Goal: Check status: Check status

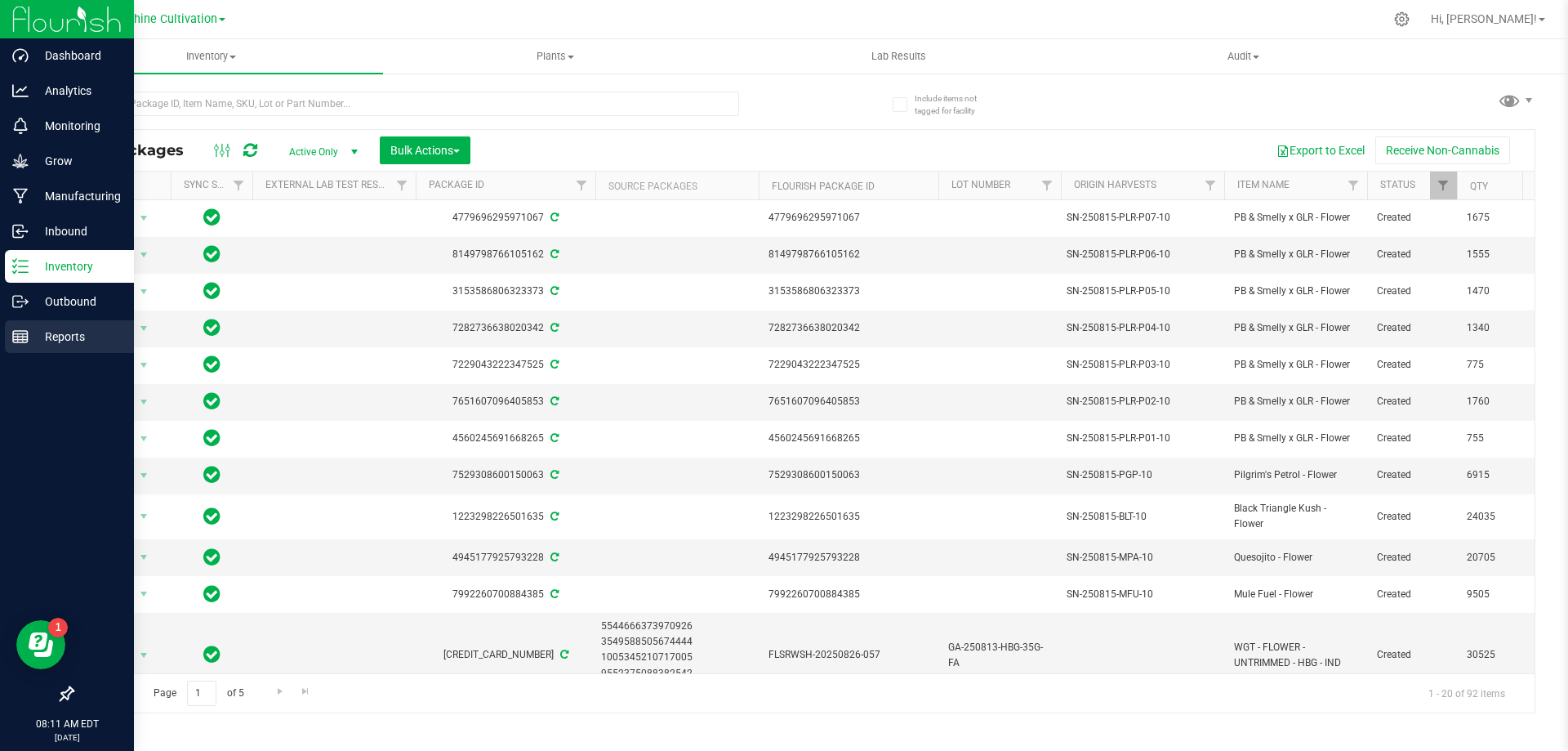
click at [15, 321] on div "Reports" at bounding box center [69, 336] width 129 height 33
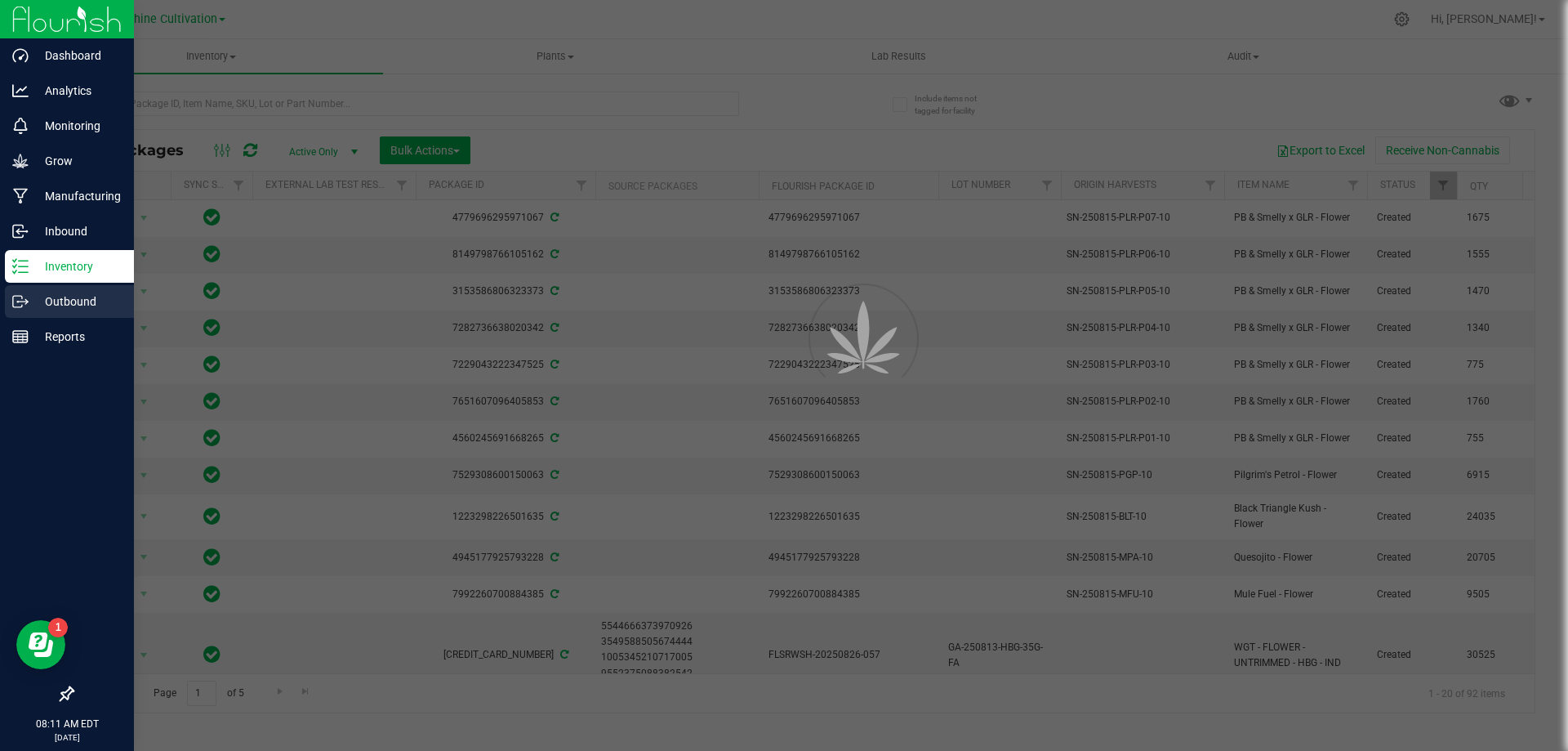
click at [41, 308] on p "Outbound" at bounding box center [78, 302] width 98 height 20
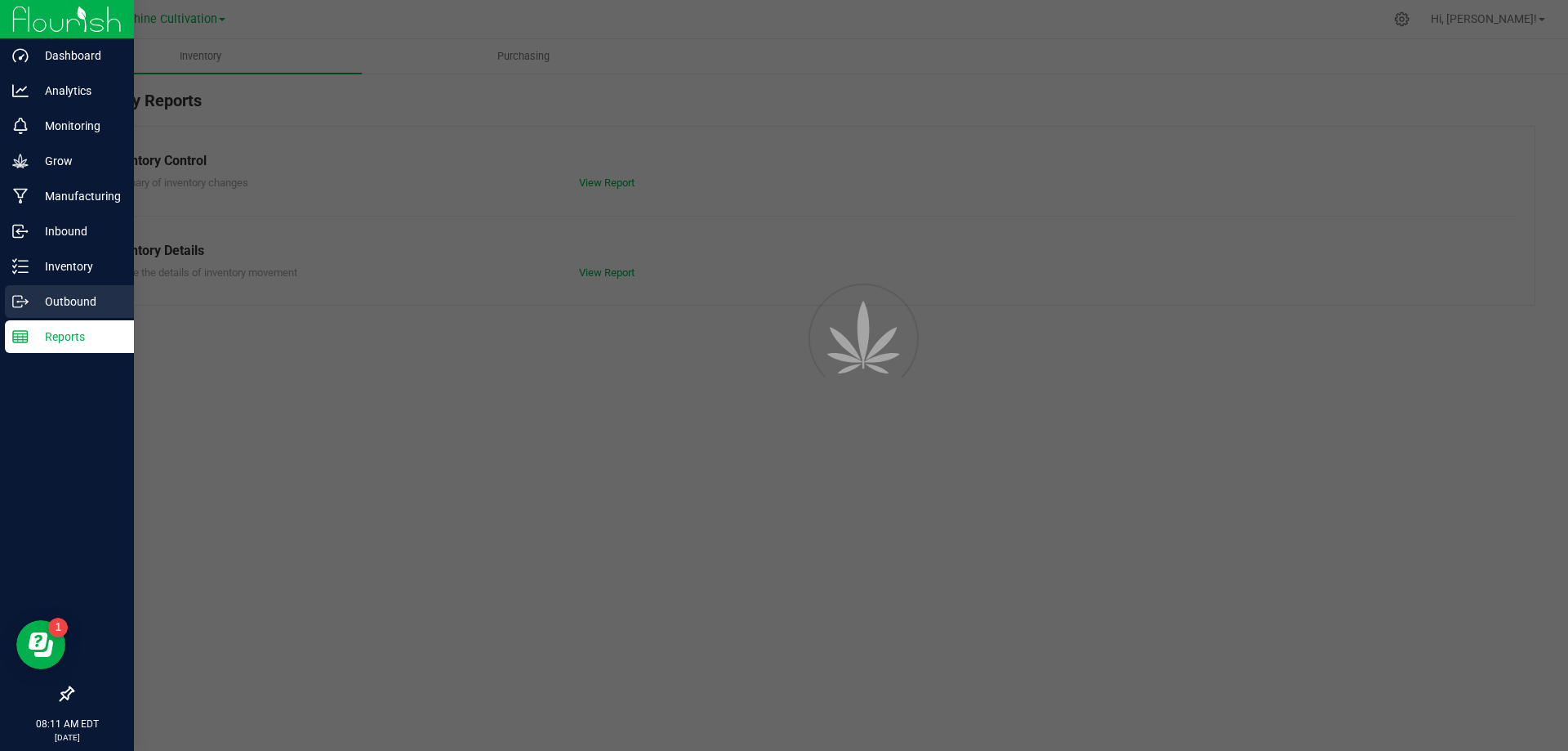
click at [94, 306] on p "Outbound" at bounding box center [78, 302] width 98 height 20
click at [77, 298] on p "Outbound" at bounding box center [78, 302] width 98 height 20
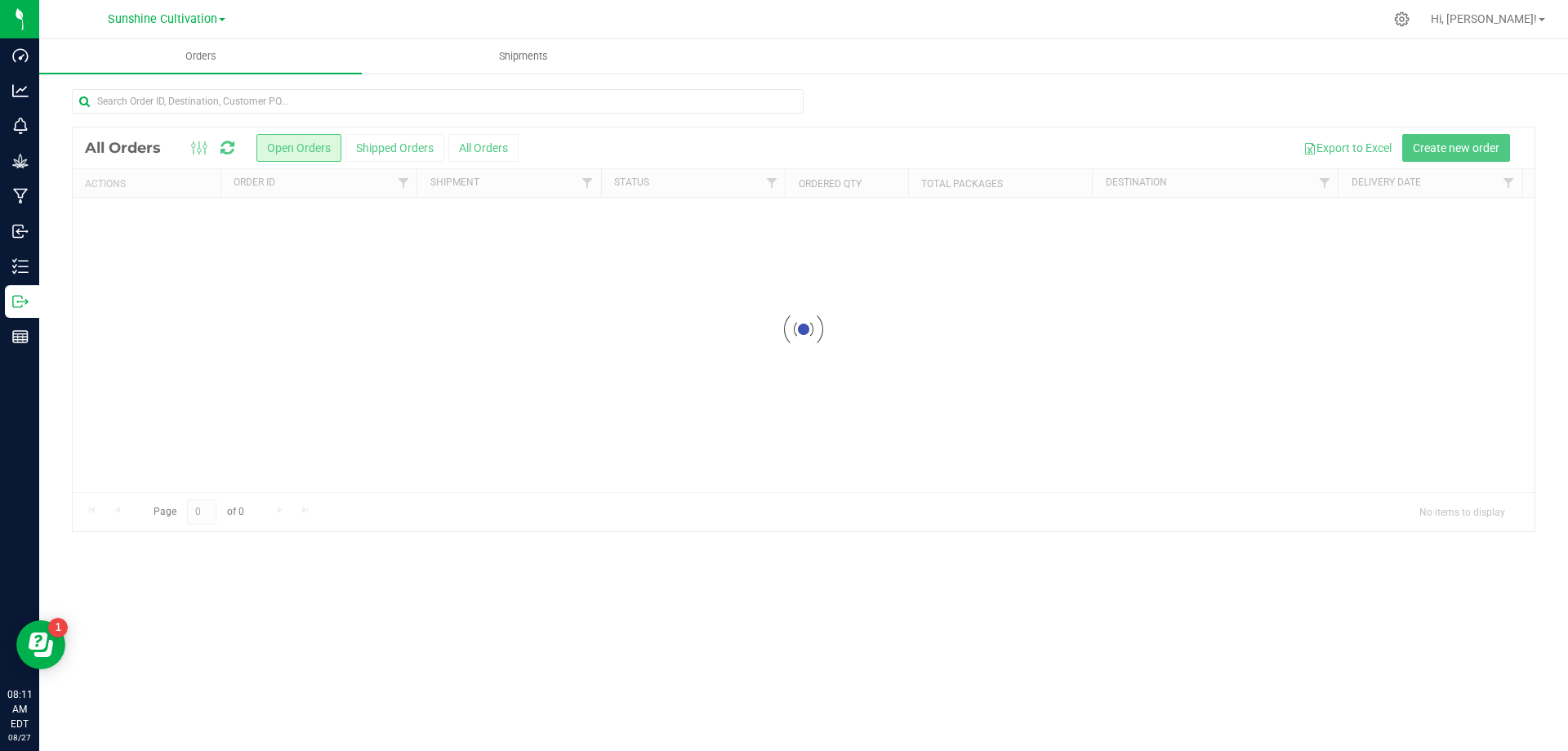
click at [511, 473] on div at bounding box center [803, 329] width 1462 height 404
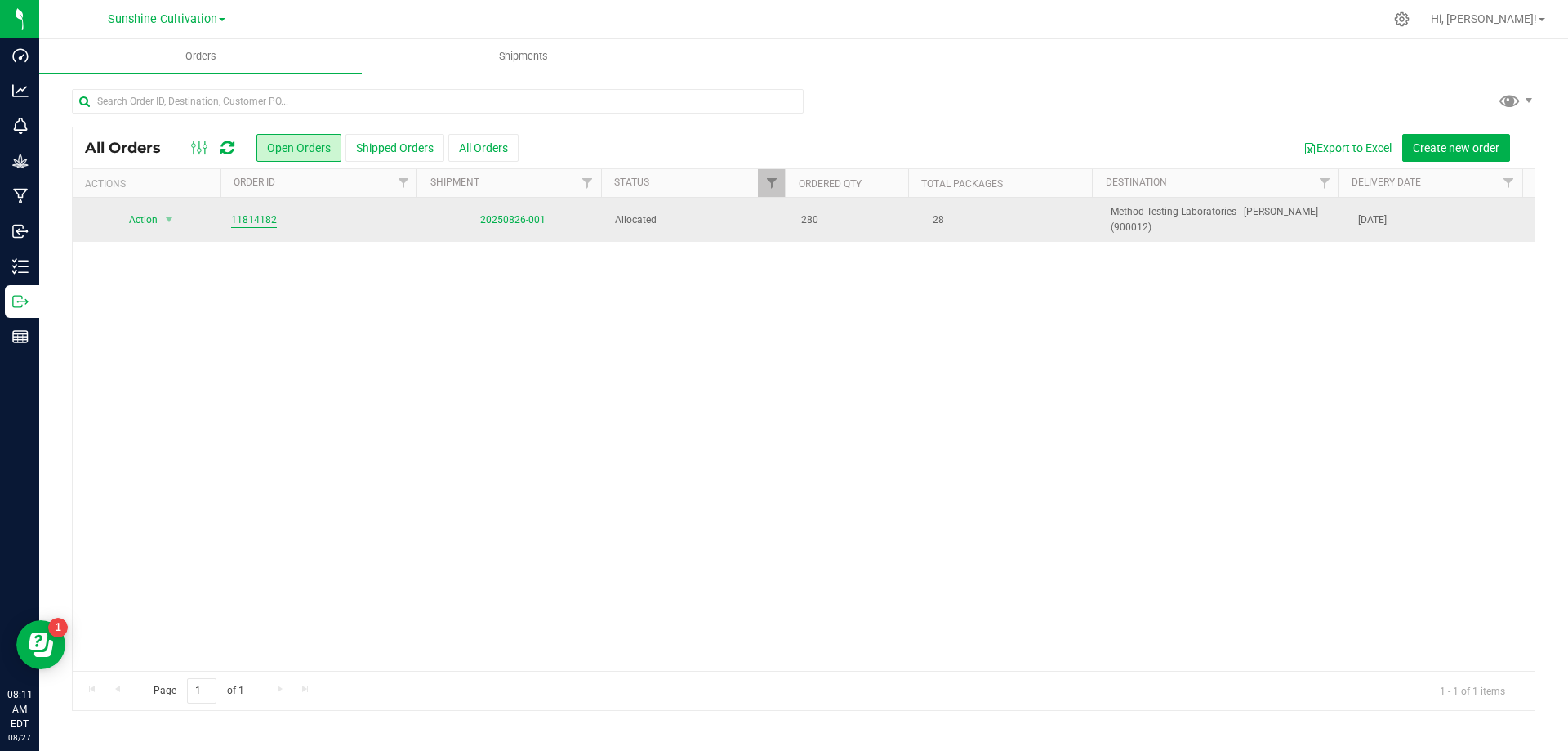
click at [253, 215] on link "11814182" at bounding box center [254, 219] width 45 height 15
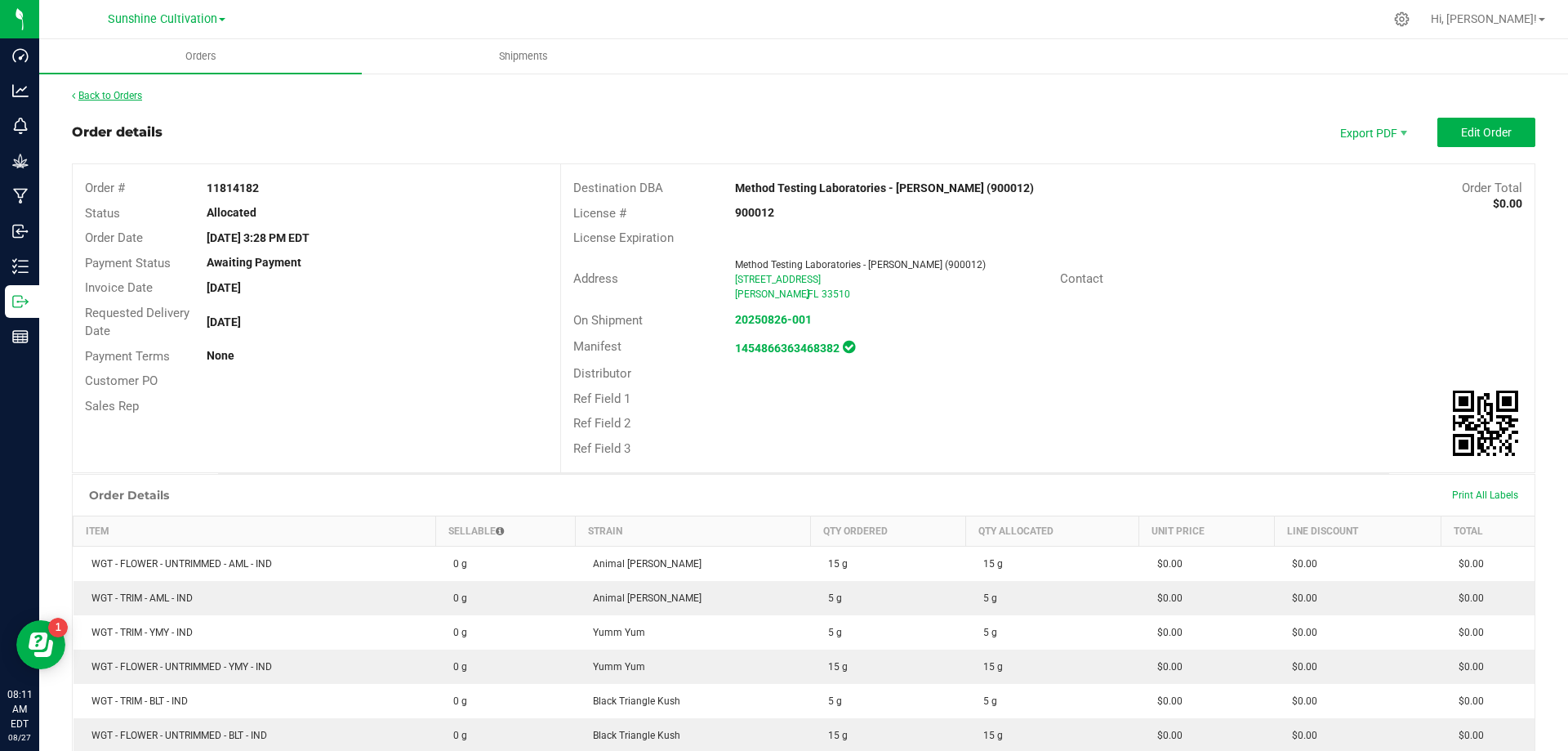
click at [118, 95] on link "Back to Orders" at bounding box center [106, 95] width 70 height 12
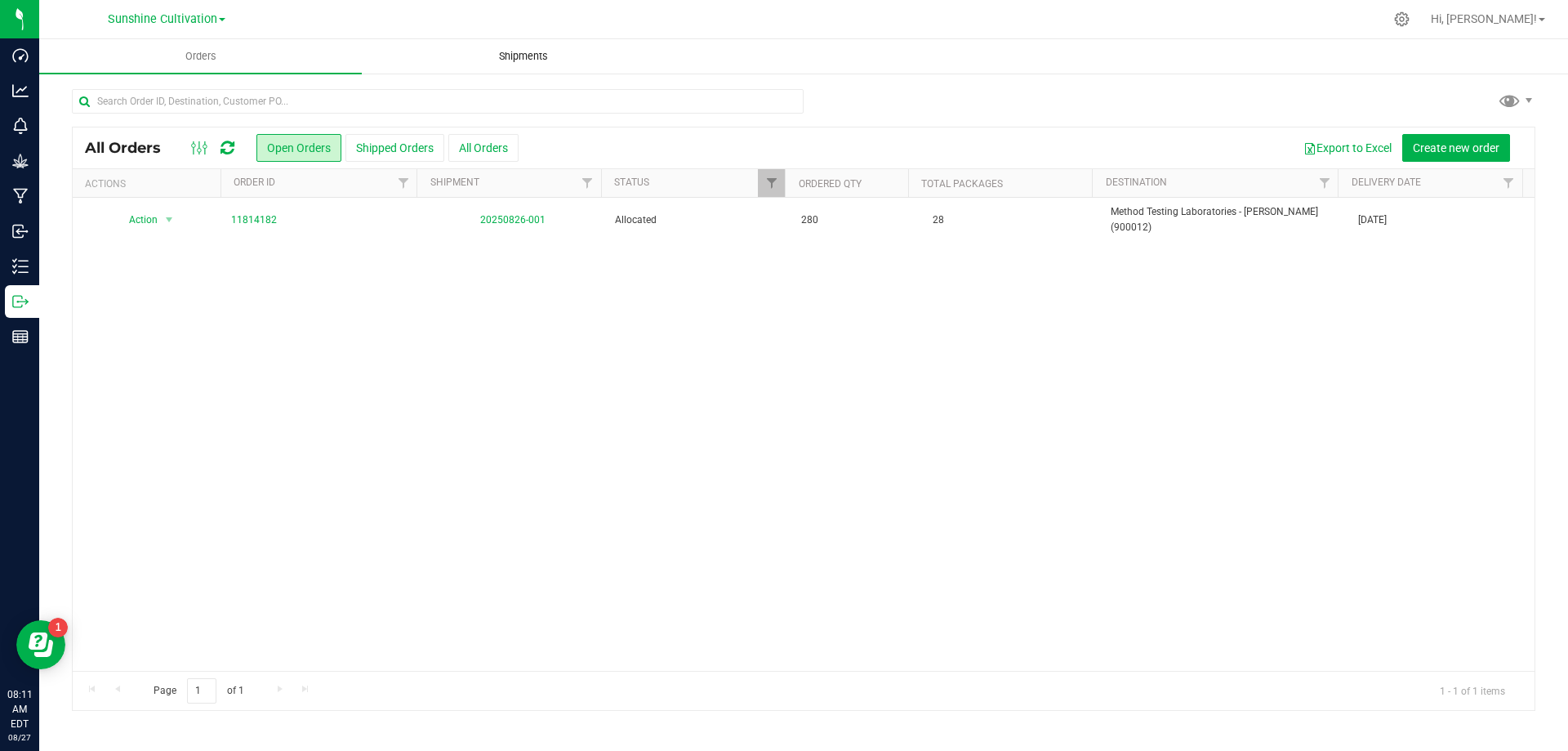
click at [511, 54] on span "Shipments" at bounding box center [523, 56] width 93 height 15
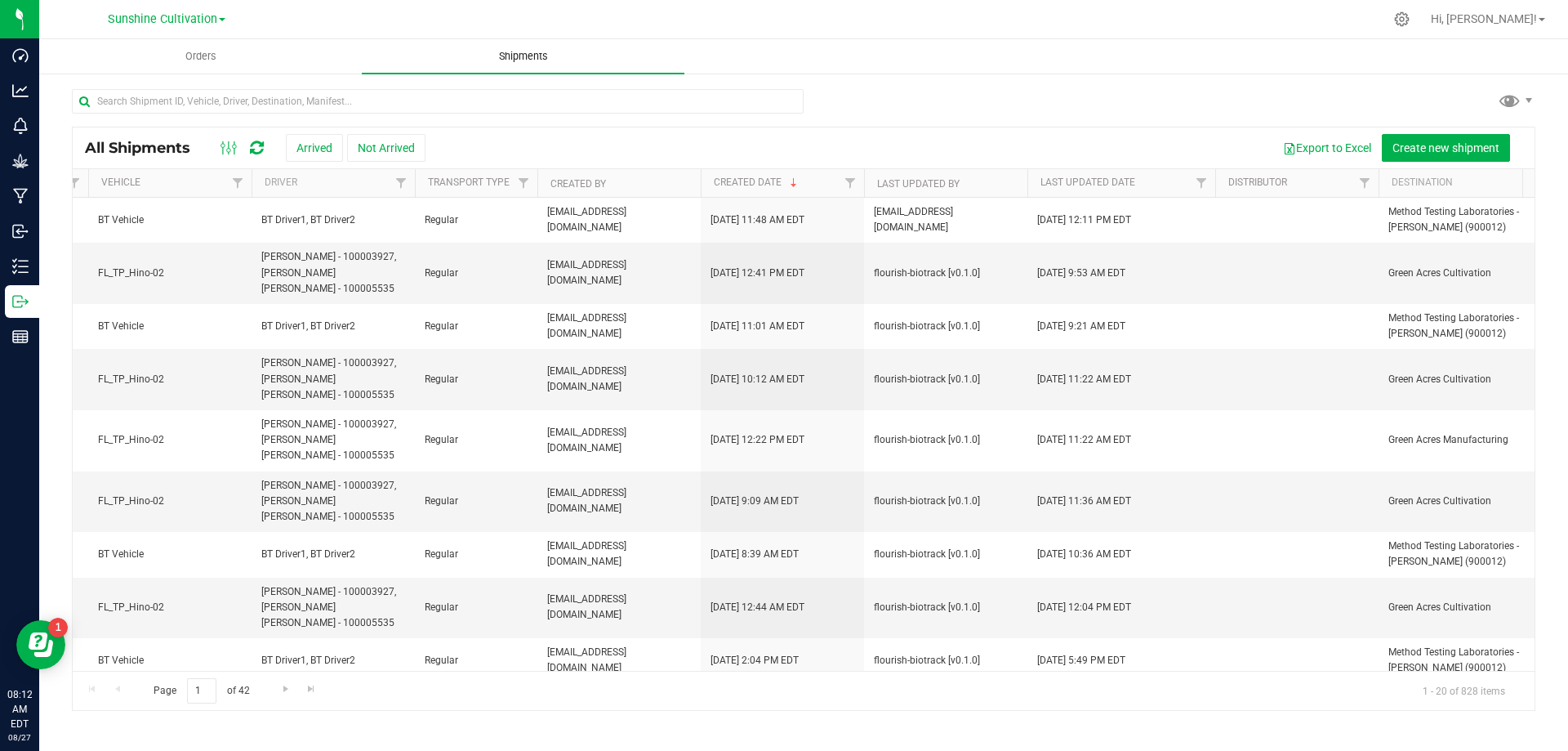
scroll to position [0, 336]
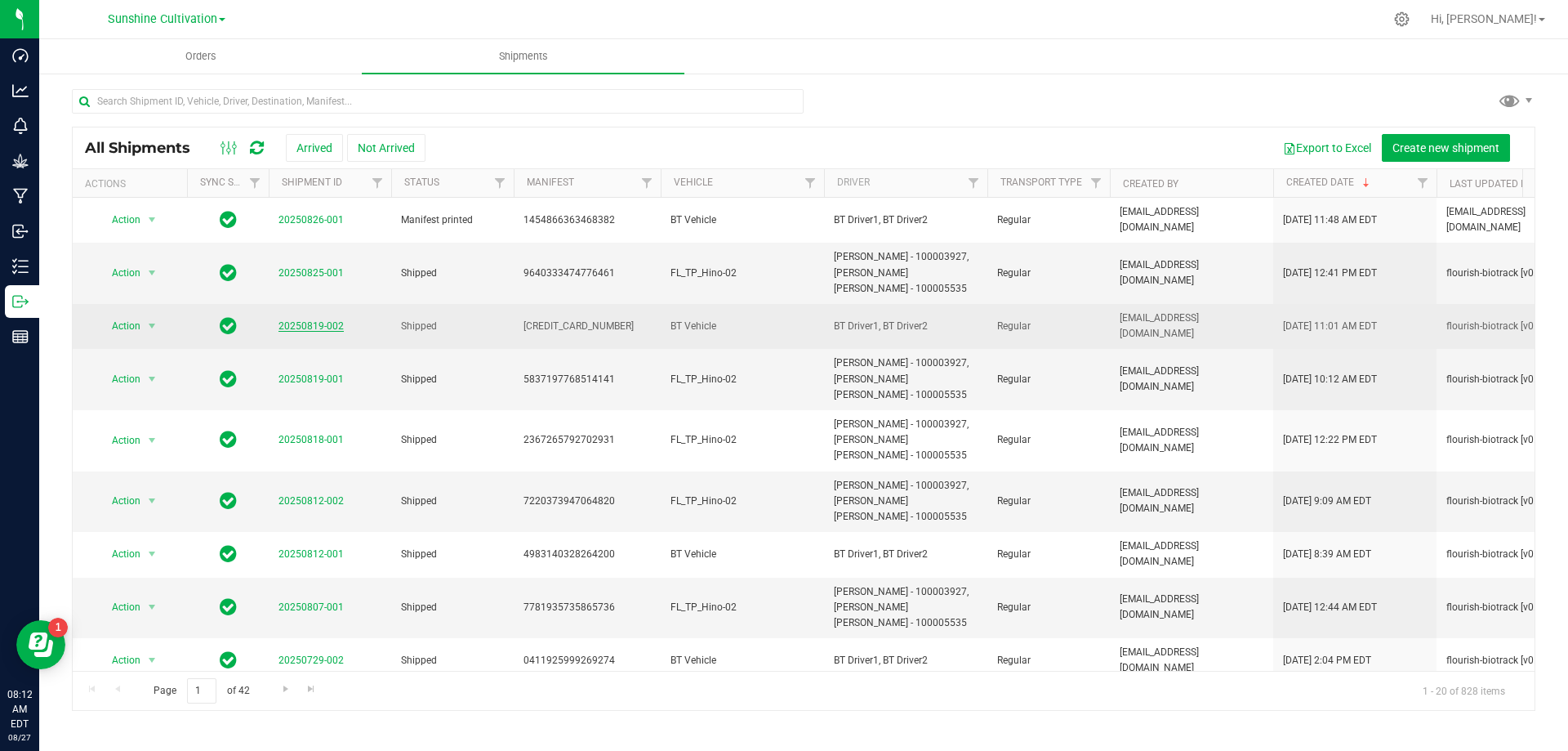
click at [296, 326] on link "20250819-002" at bounding box center [311, 326] width 65 height 12
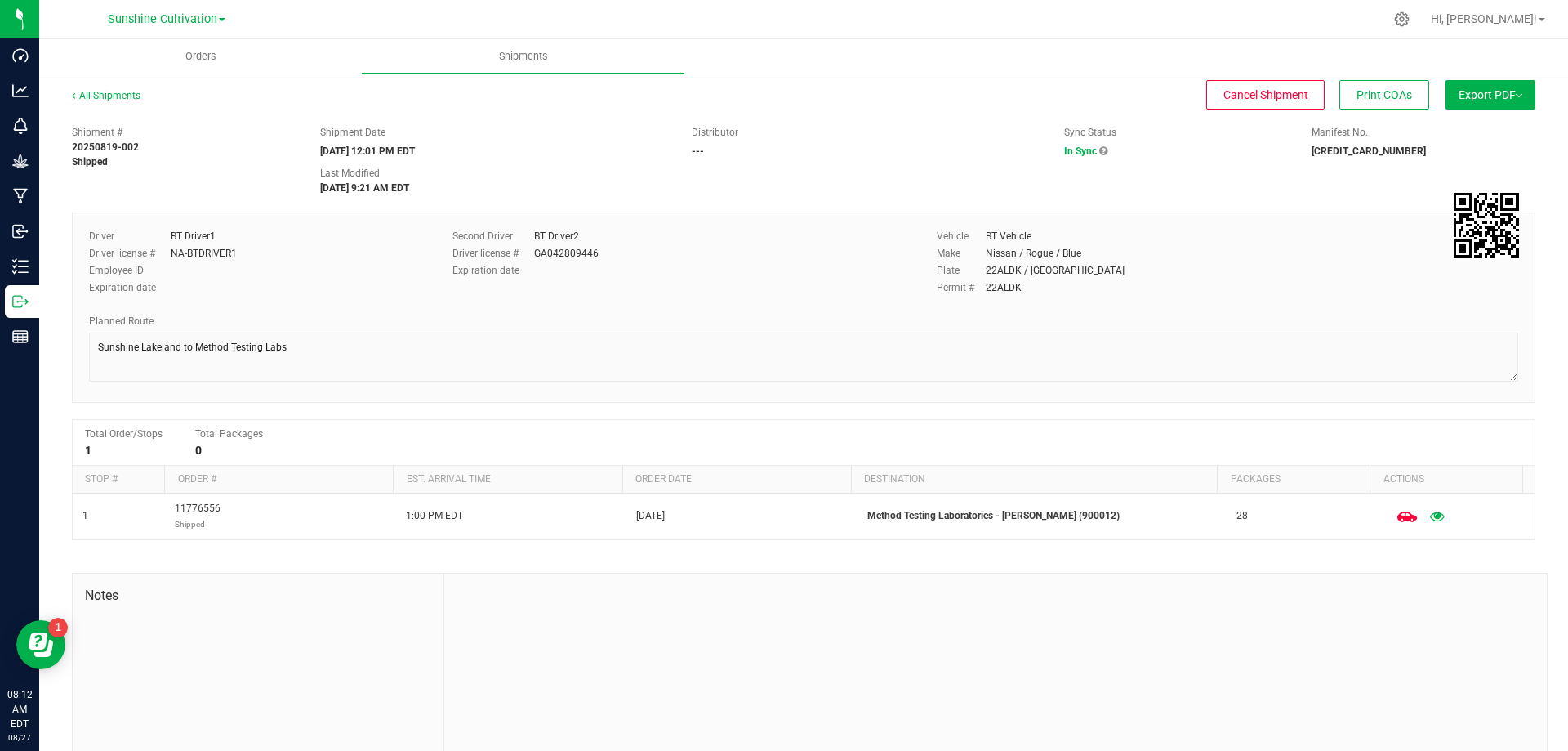
click at [1490, 91] on span "Export PDF" at bounding box center [1491, 94] width 63 height 13
click at [1484, 131] on span "Manifest by Package ID" at bounding box center [1466, 131] width 103 height 12
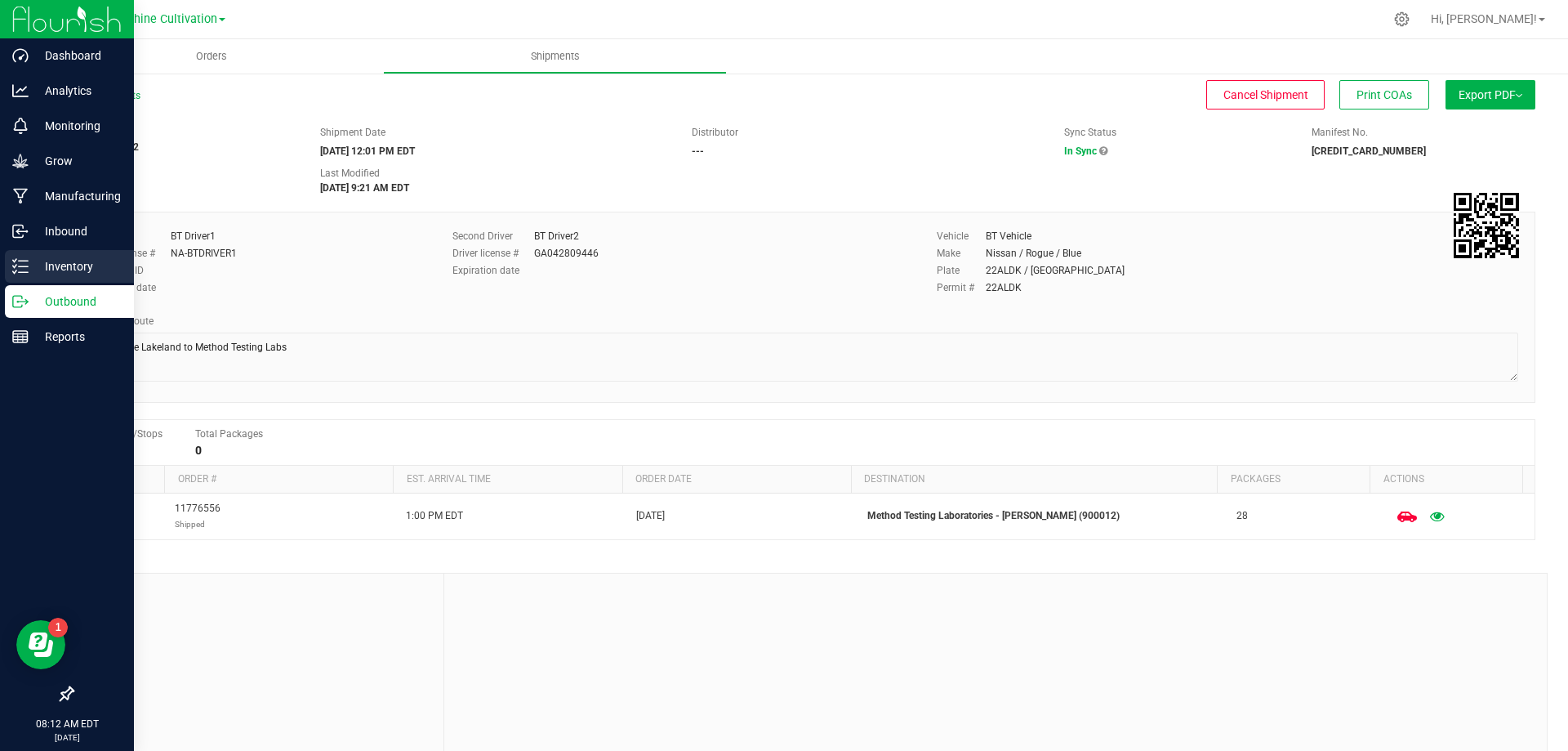
click at [13, 261] on icon at bounding box center [21, 267] width 16 height 16
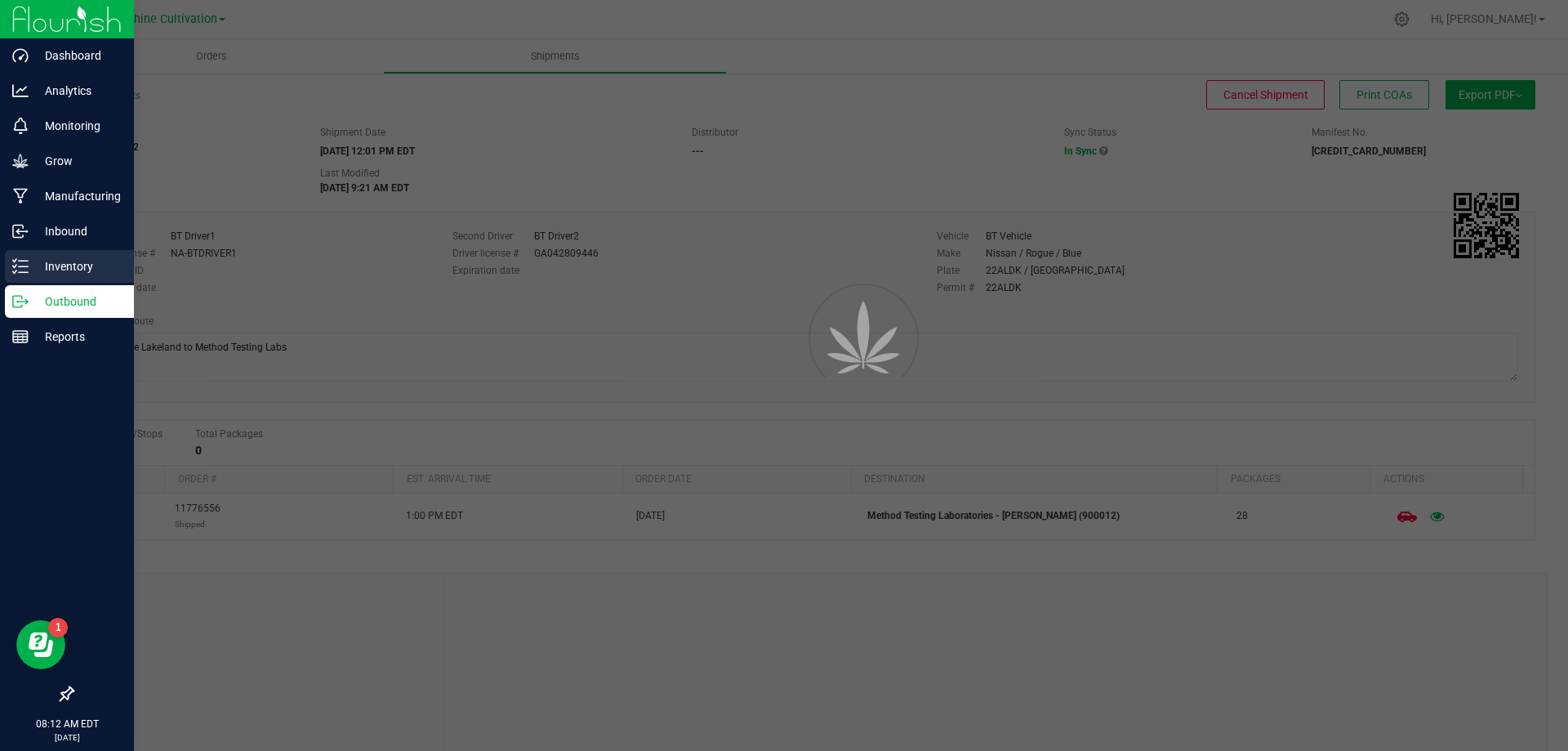
click at [44, 267] on p "Inventory" at bounding box center [78, 267] width 98 height 20
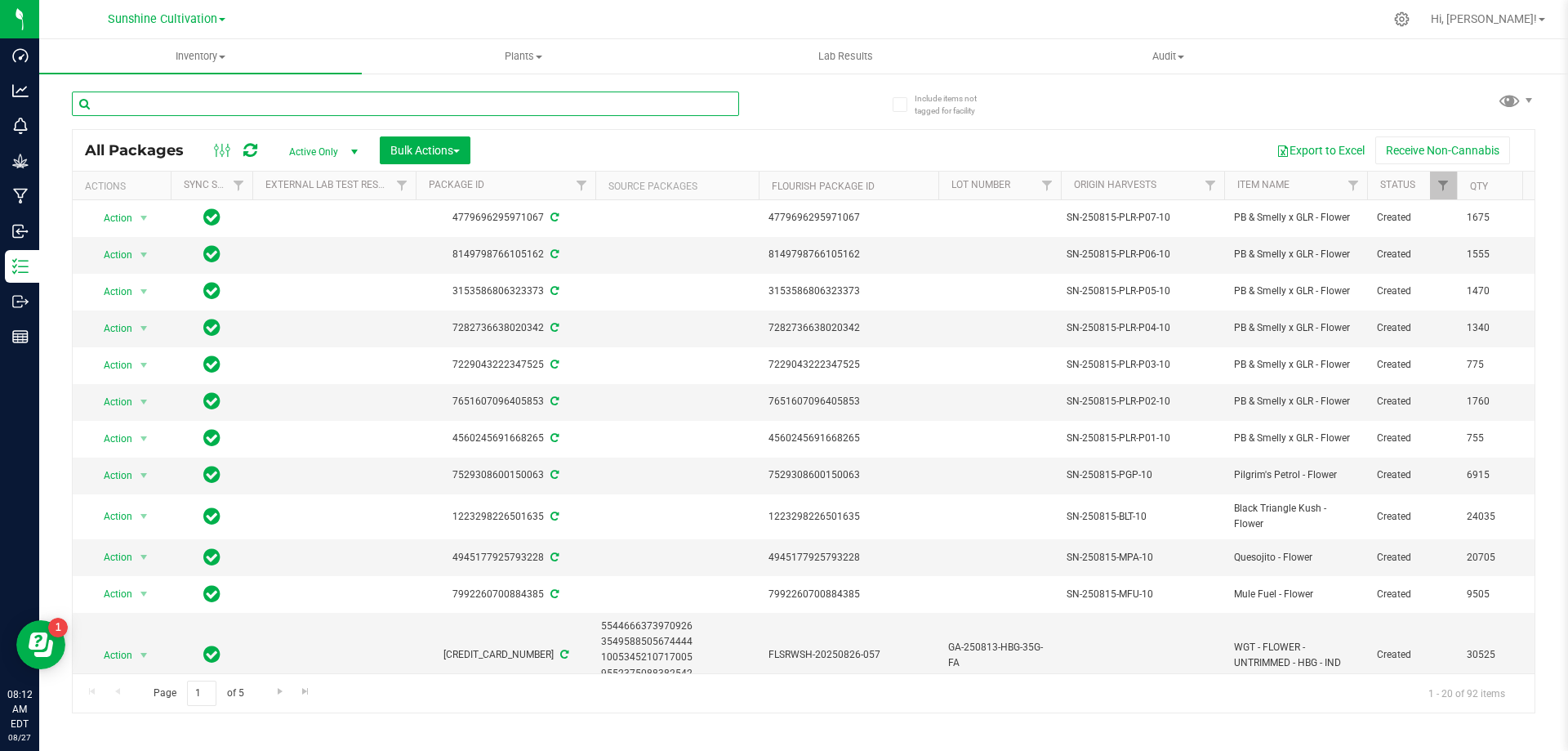
click at [346, 100] on input "text" at bounding box center [405, 103] width 667 height 24
type input "GL4"
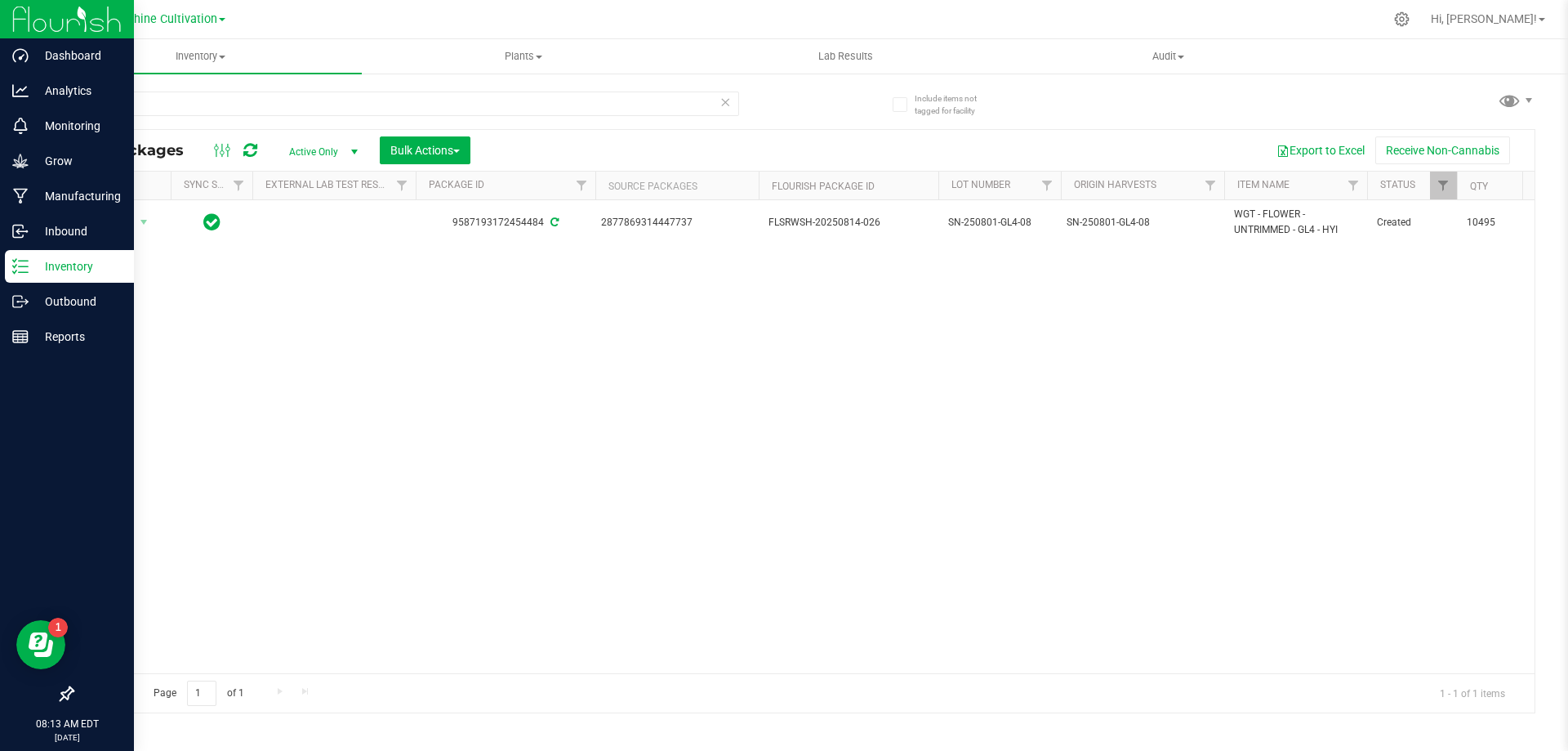
click at [81, 263] on p "Inventory" at bounding box center [78, 267] width 98 height 20
click at [88, 288] on div "Outbound" at bounding box center [69, 301] width 129 height 33
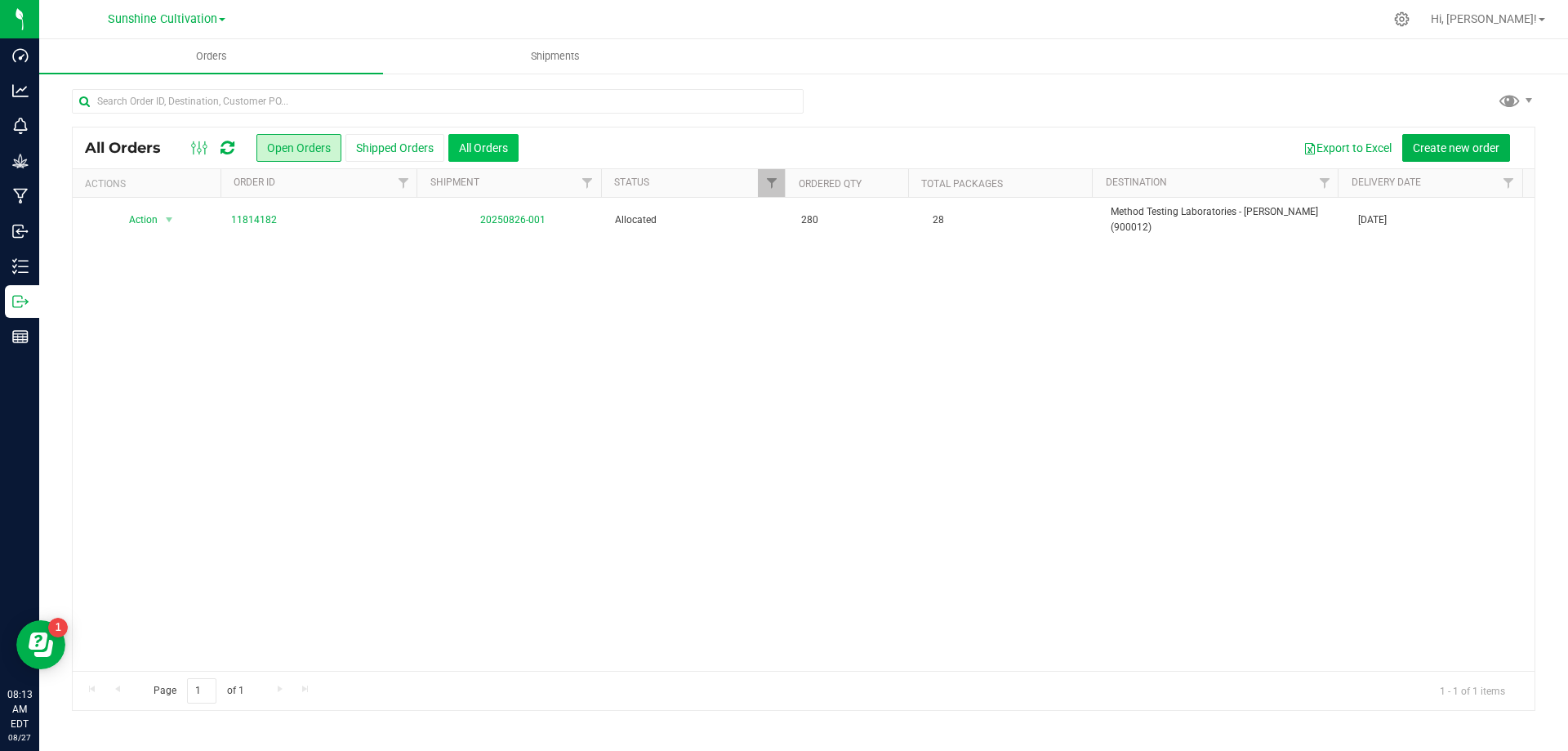
click at [486, 152] on button "All Orders" at bounding box center [483, 148] width 70 height 28
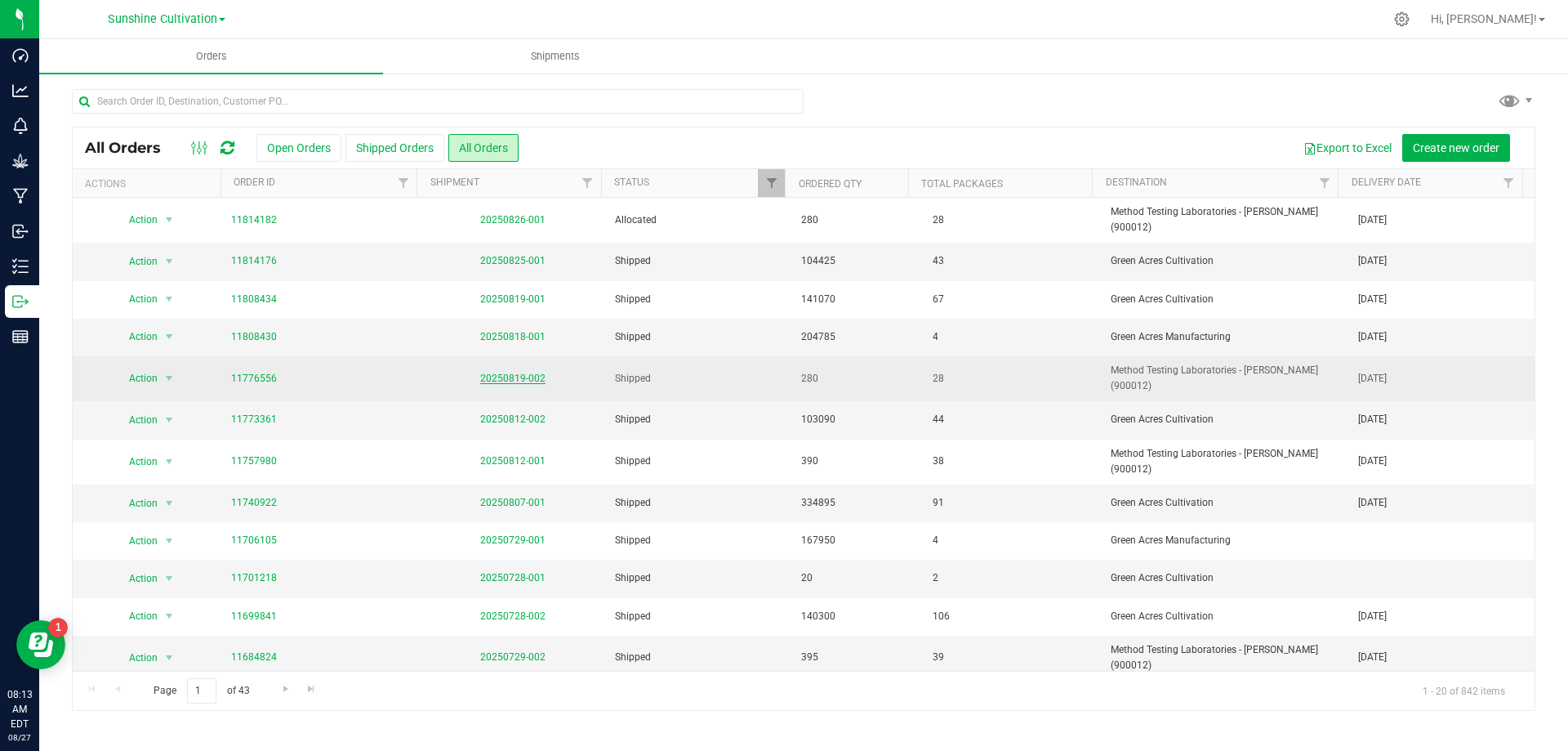
click at [528, 373] on link "20250819-002" at bounding box center [513, 378] width 65 height 12
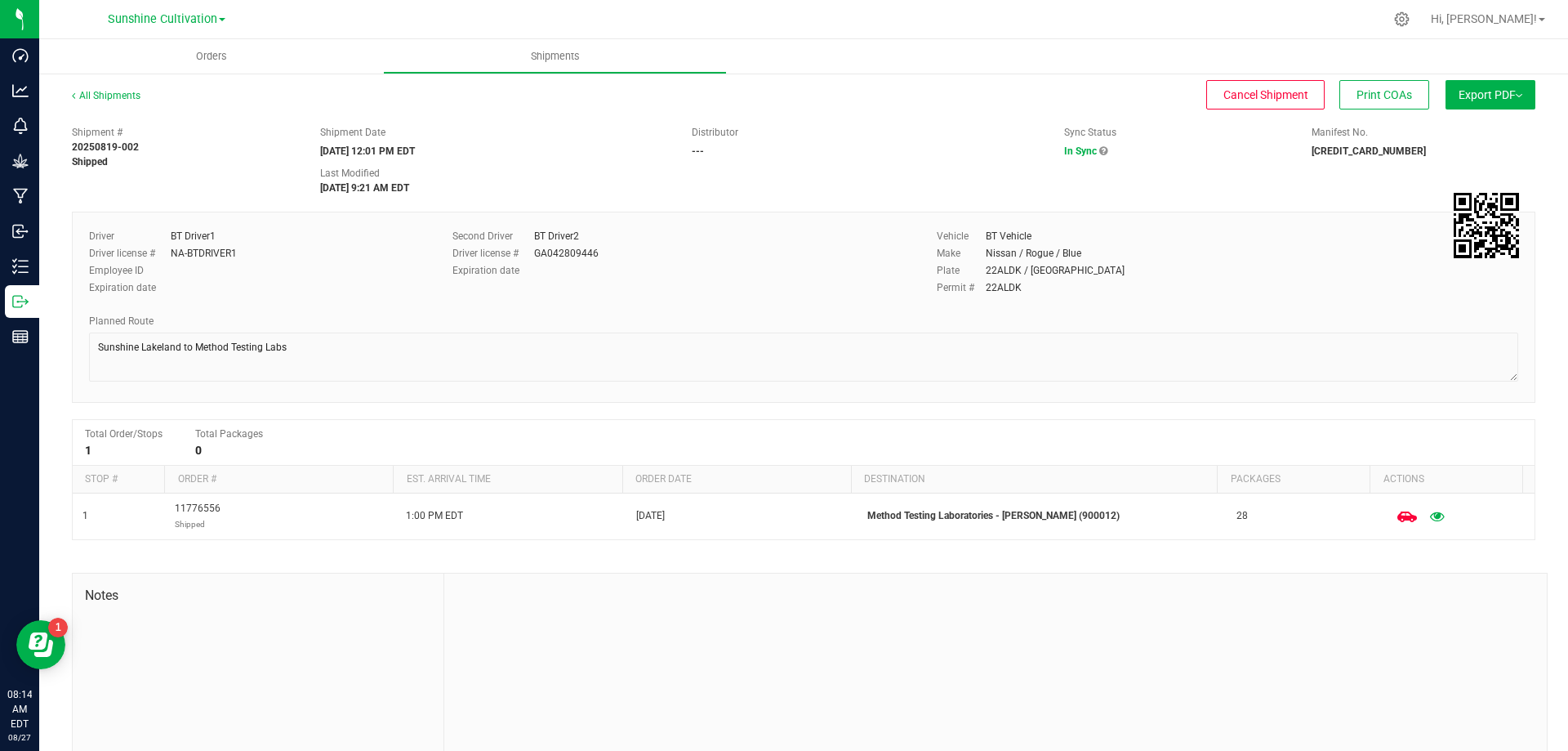
click at [1182, 667] on div at bounding box center [996, 682] width 1103 height 219
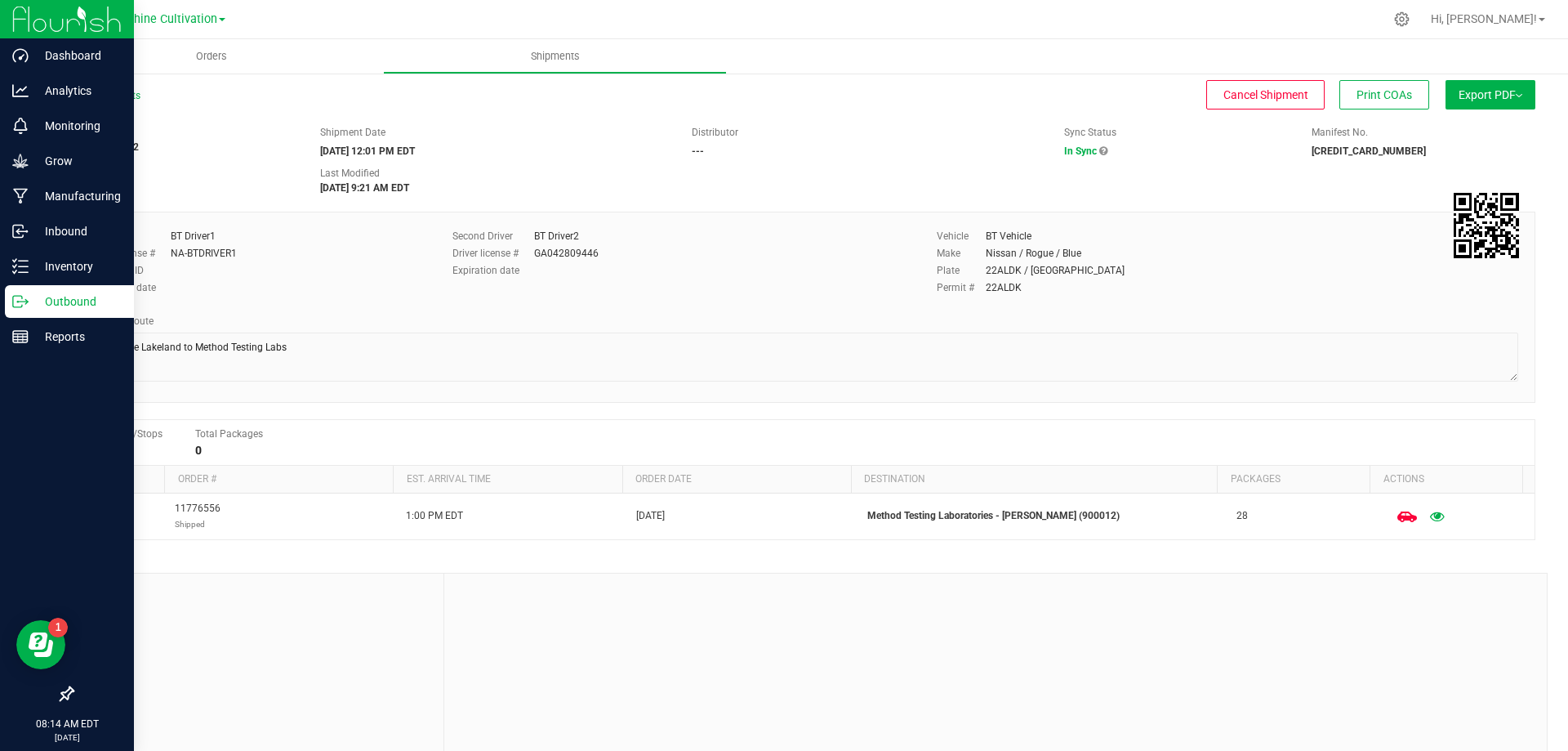
click at [104, 293] on p "Outbound" at bounding box center [78, 302] width 98 height 20
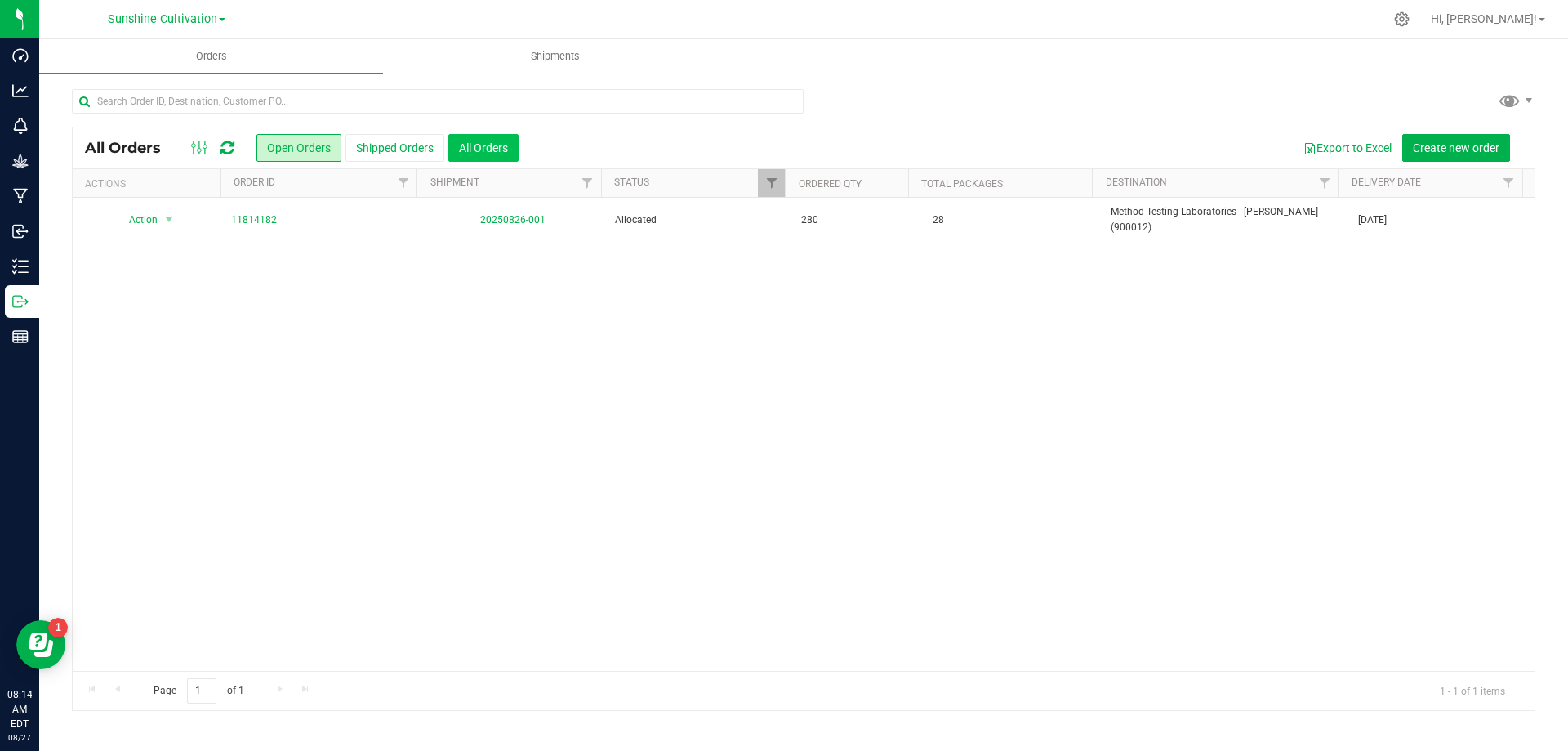
click at [479, 147] on button "All Orders" at bounding box center [483, 148] width 70 height 28
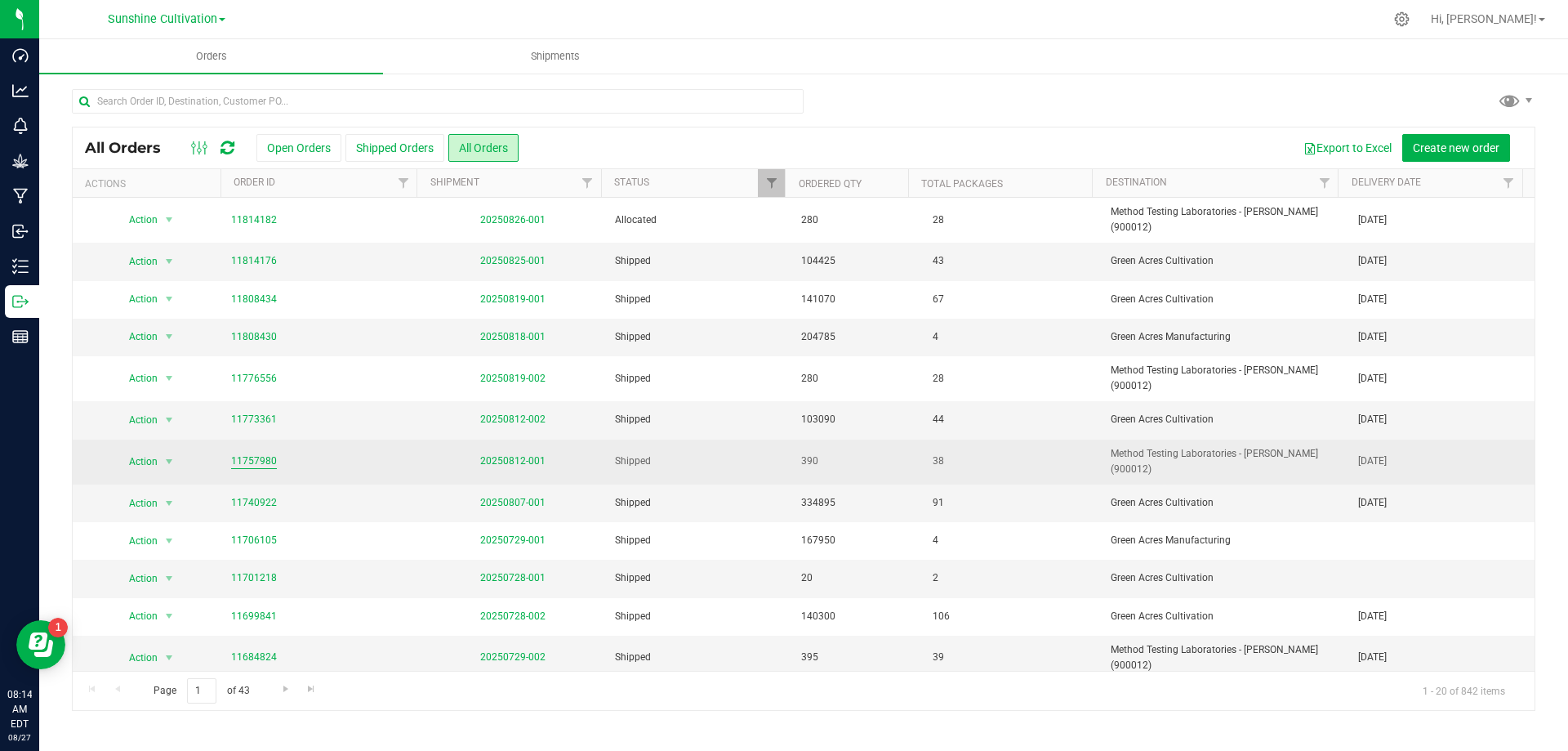
click at [262, 454] on link "11757980" at bounding box center [254, 461] width 45 height 15
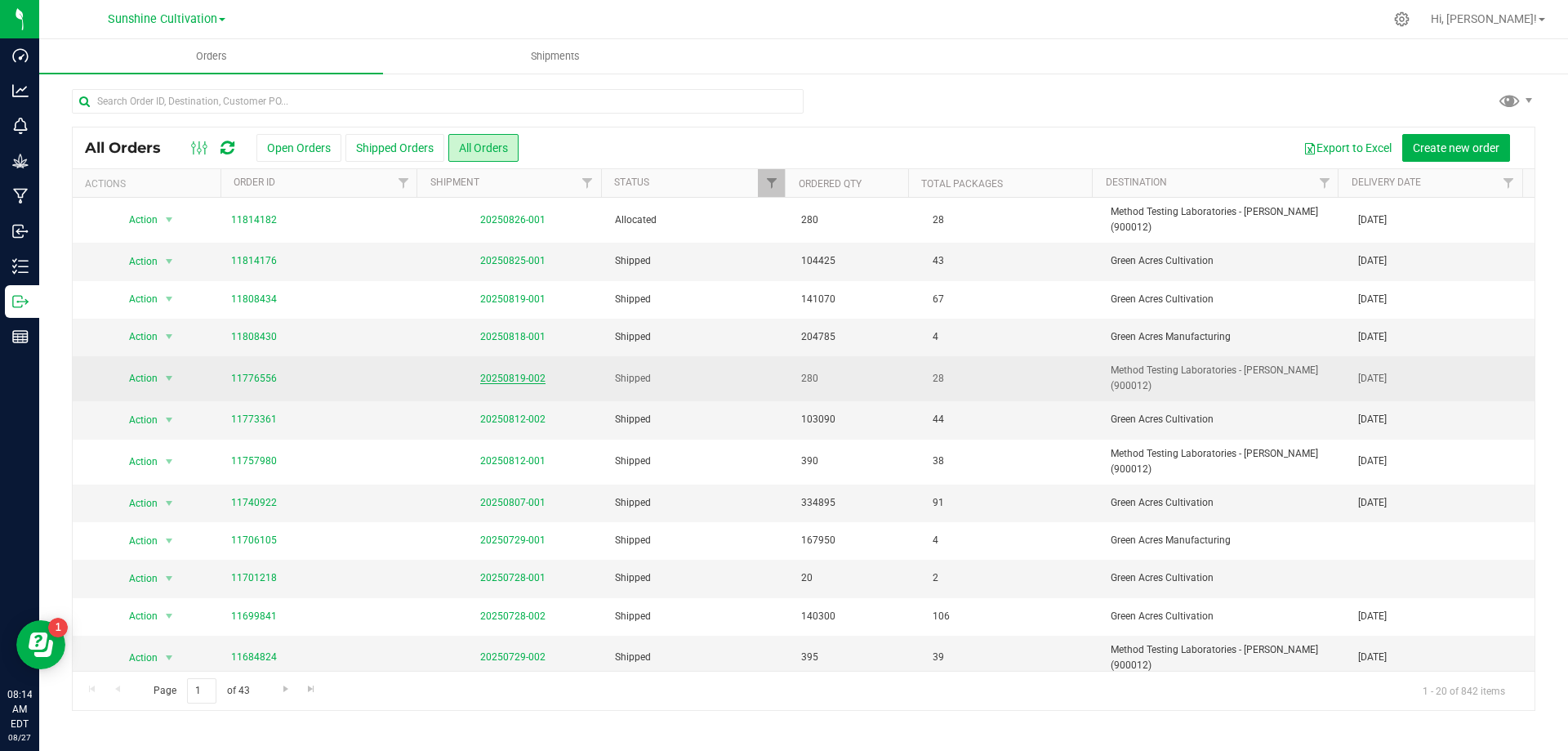
click at [504, 373] on link "20250819-002" at bounding box center [513, 378] width 65 height 12
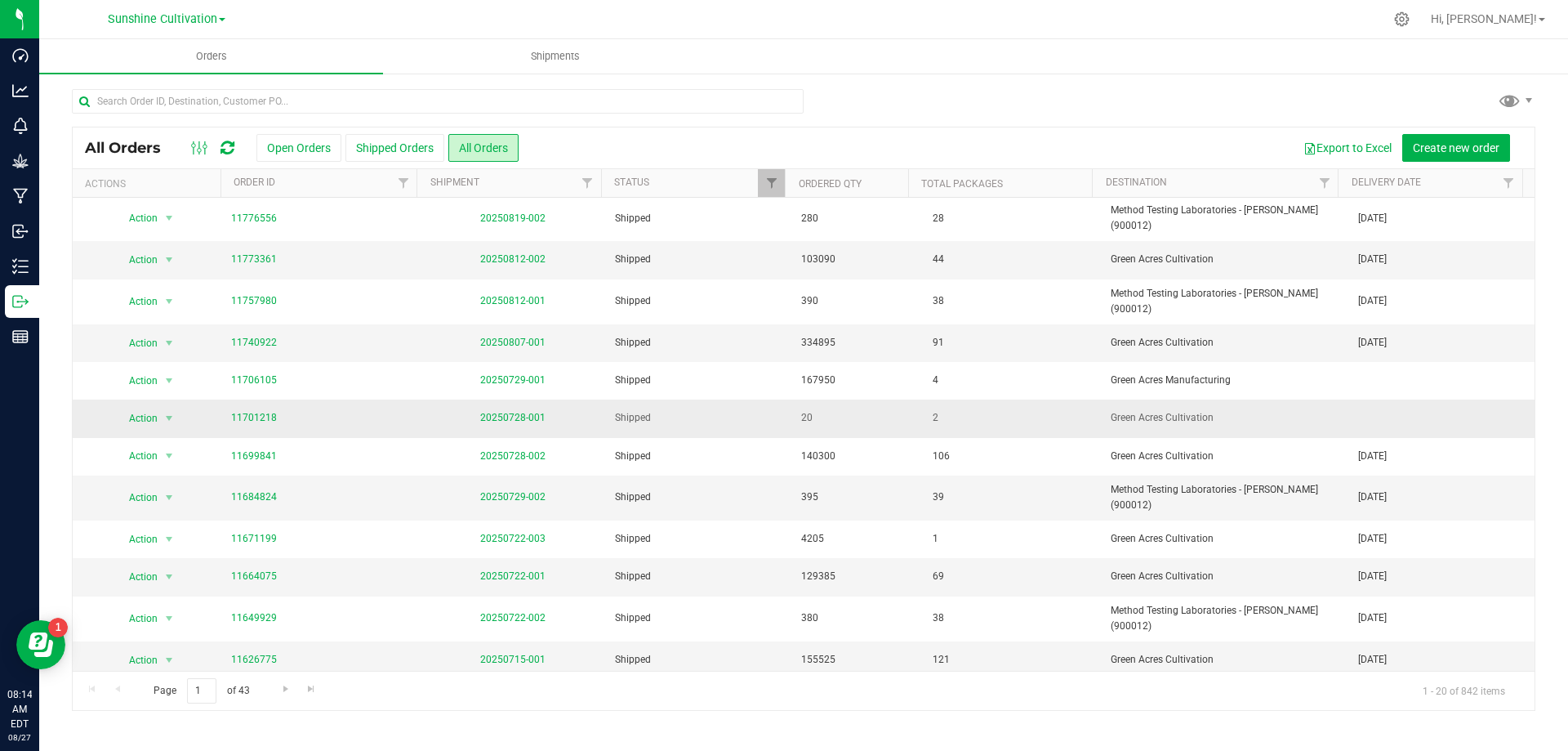
scroll to position [163, 0]
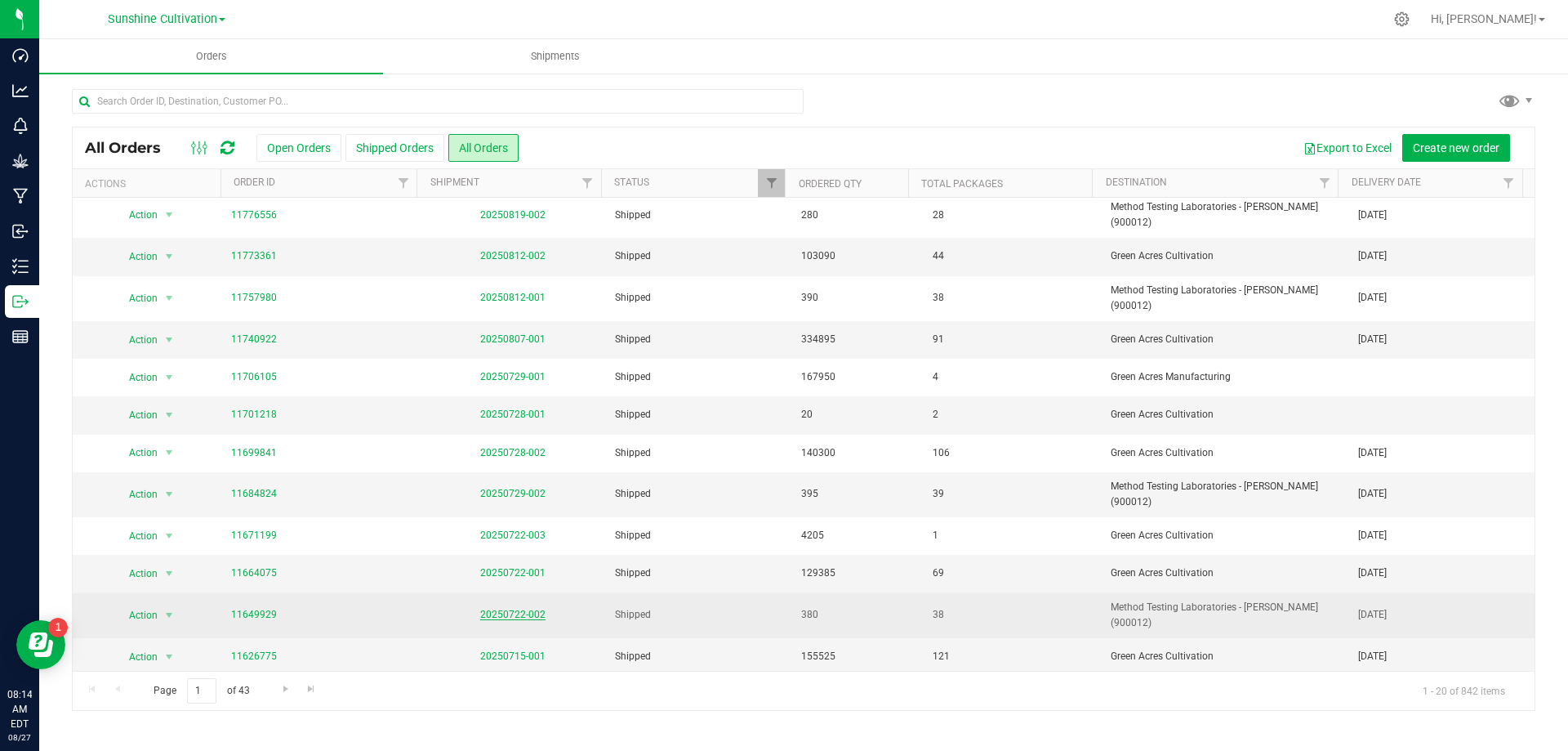
click at [513, 609] on link "20250722-002" at bounding box center [513, 614] width 65 height 12
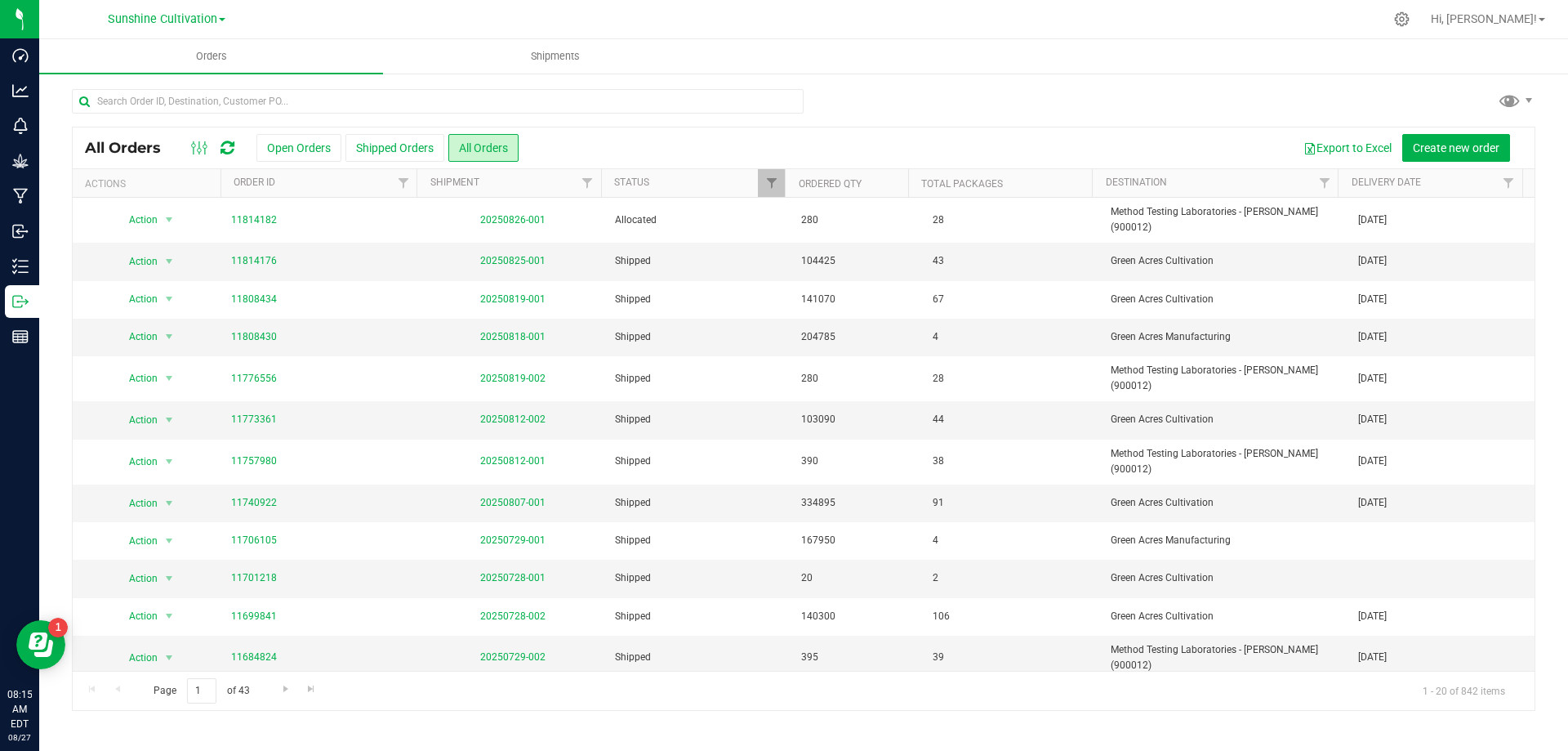
scroll to position [281, 0]
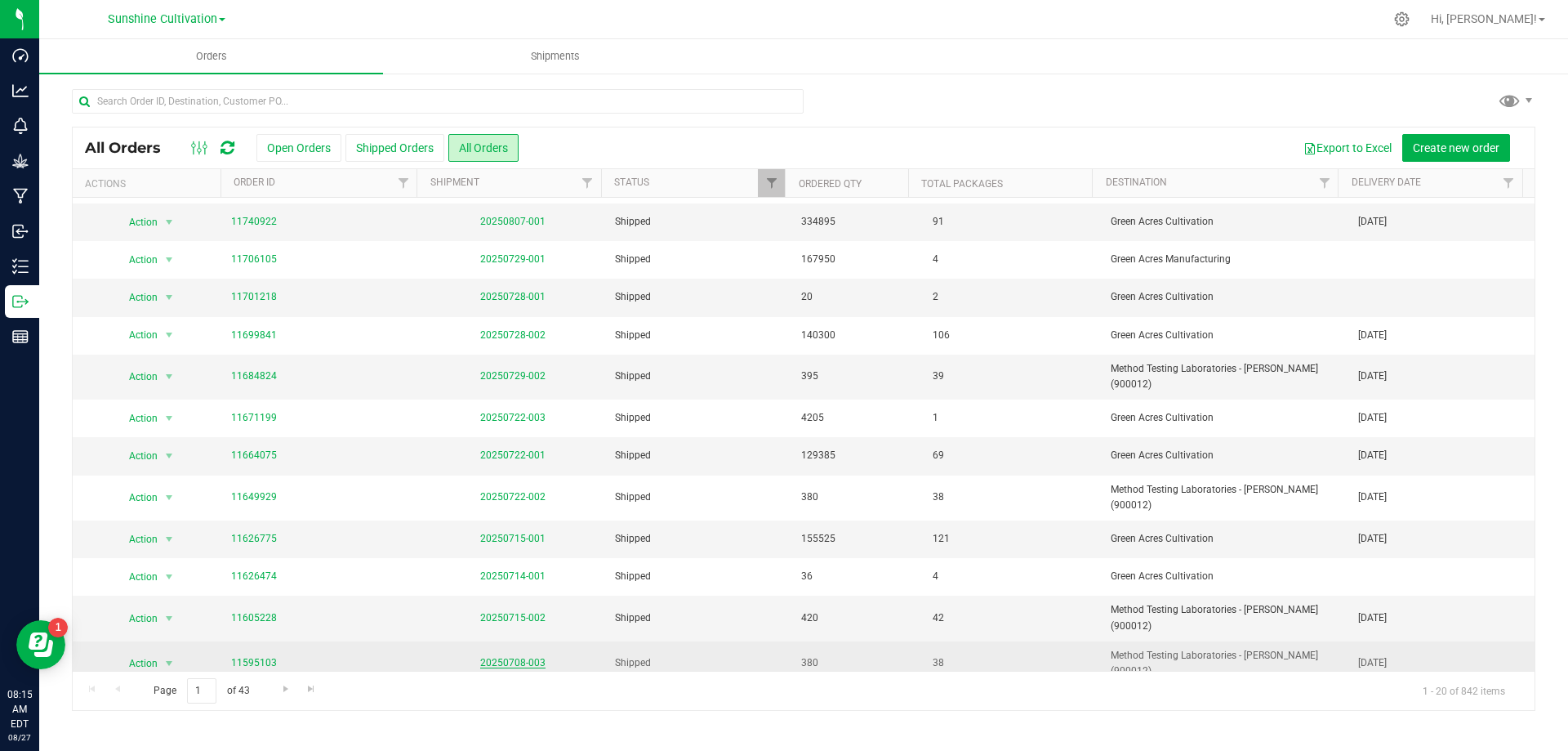
click at [525, 657] on link "20250708-003" at bounding box center [513, 662] width 65 height 12
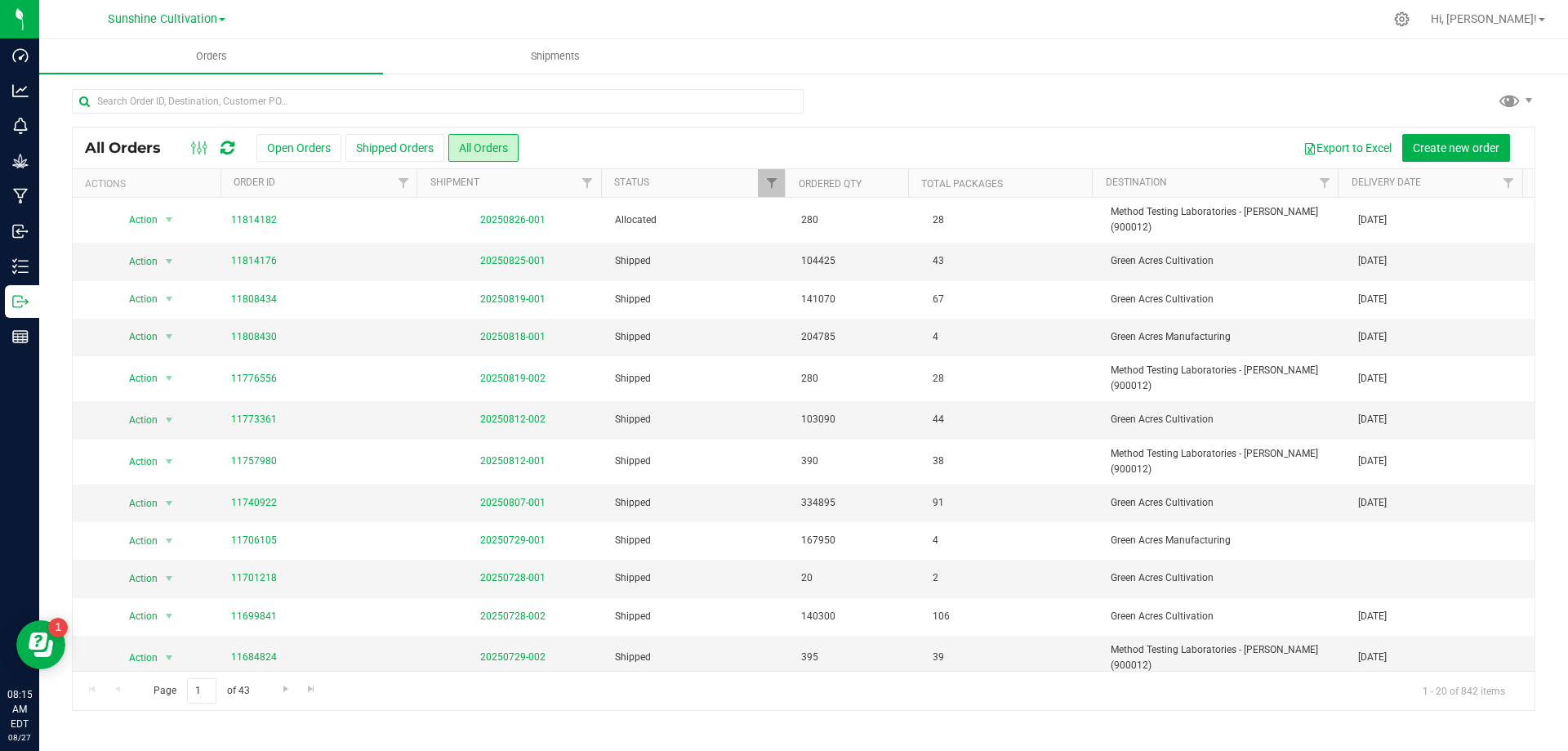
scroll to position [281, 0]
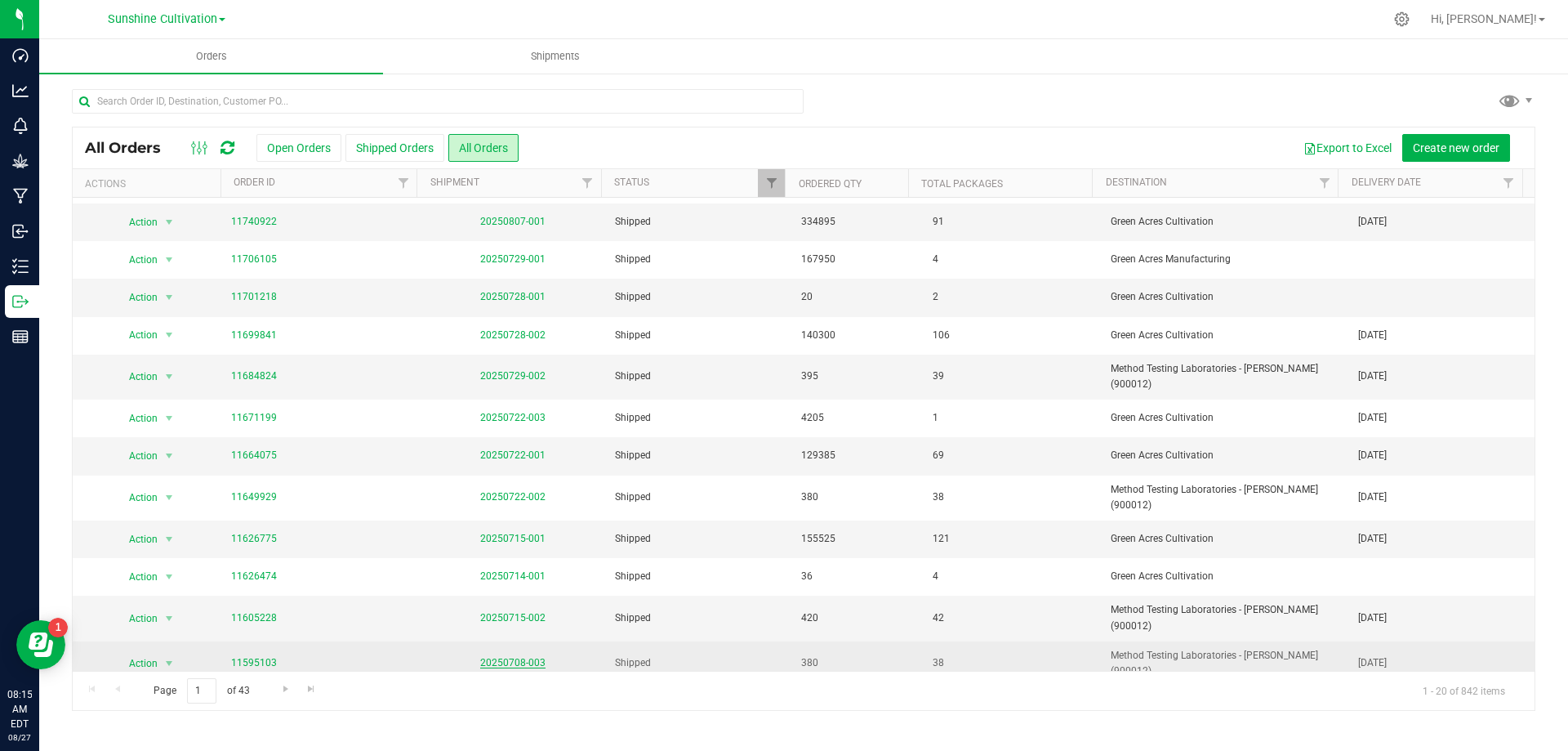
click at [511, 657] on link "20250708-003" at bounding box center [513, 662] width 65 height 12
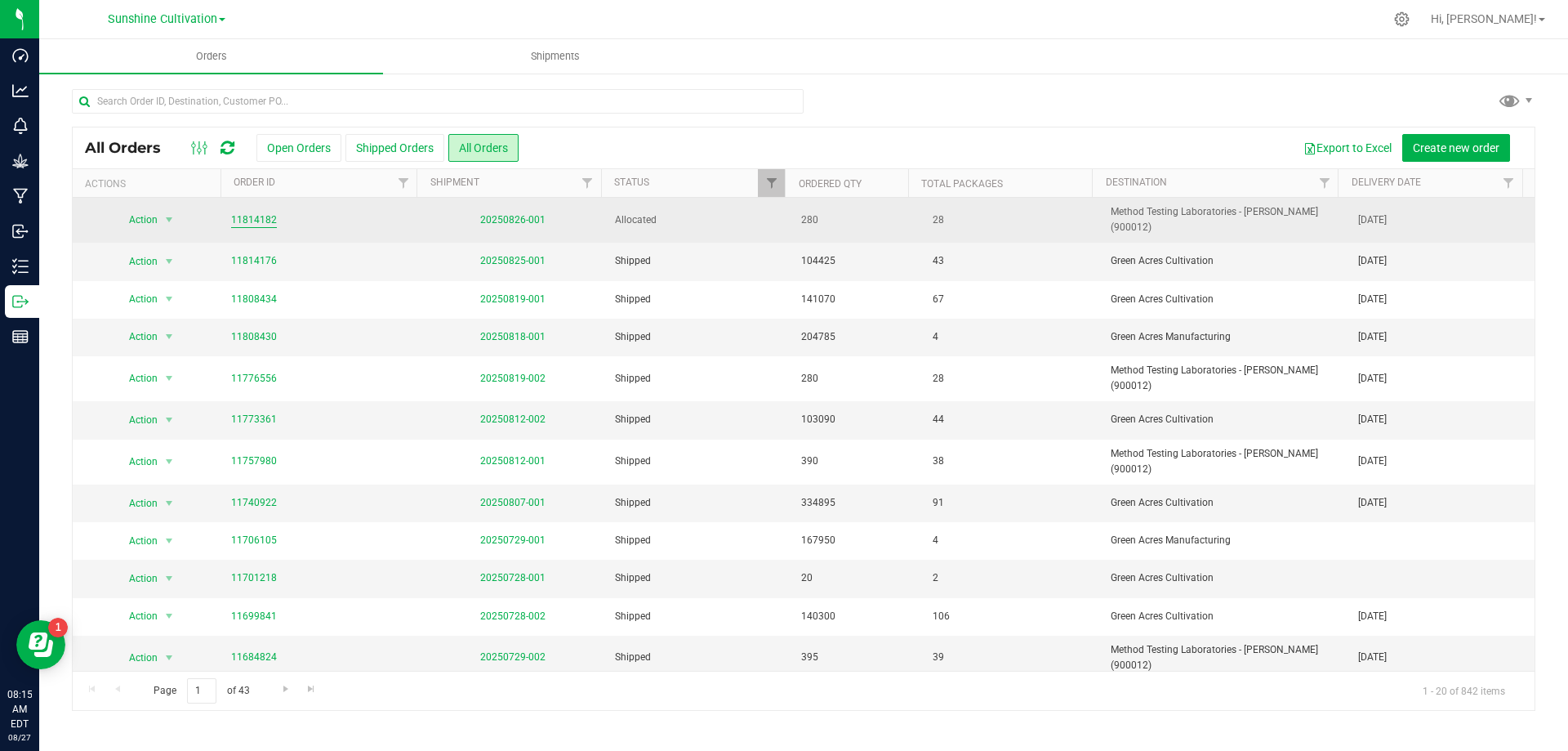
click at [266, 212] on link "11814182" at bounding box center [254, 219] width 45 height 15
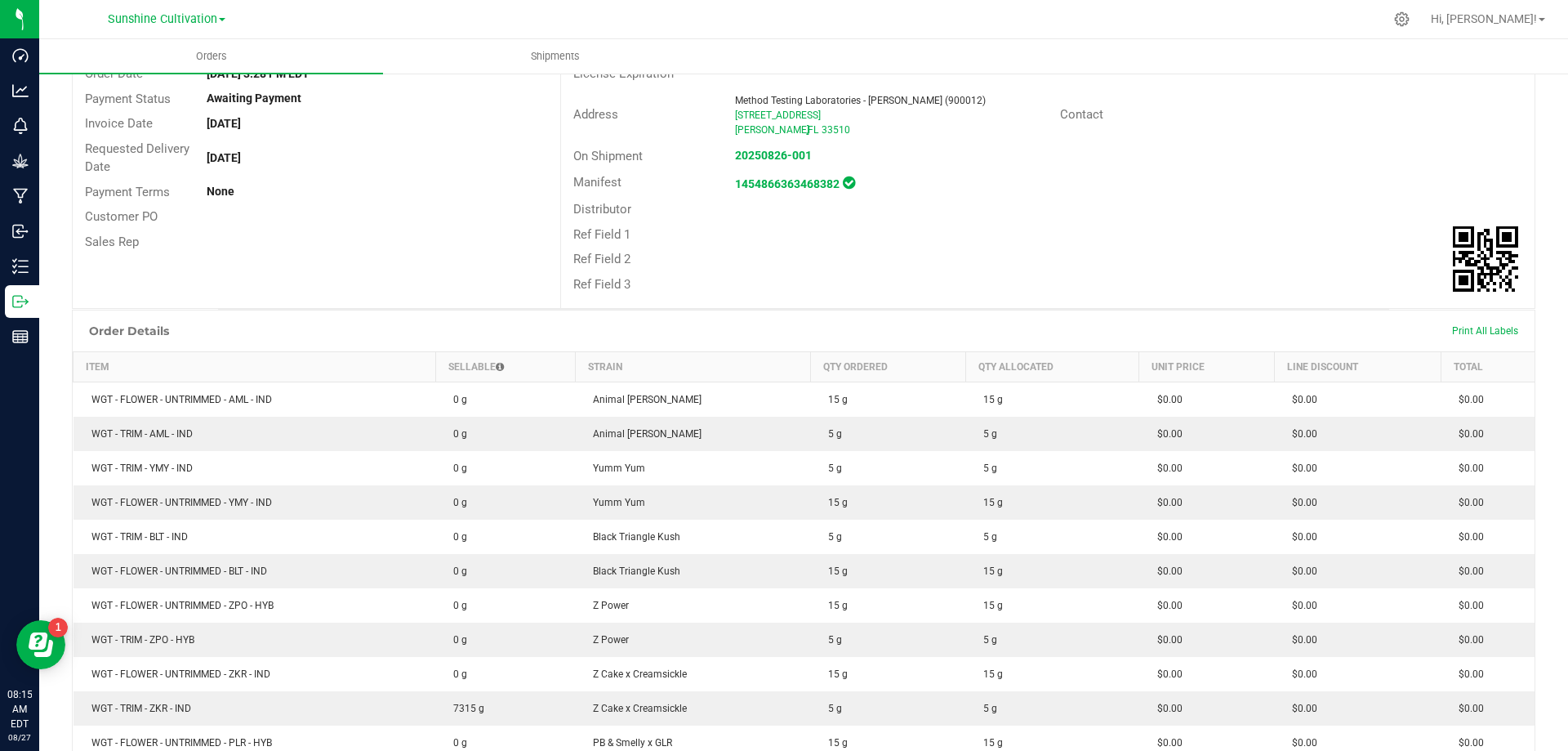
scroll to position [163, 0]
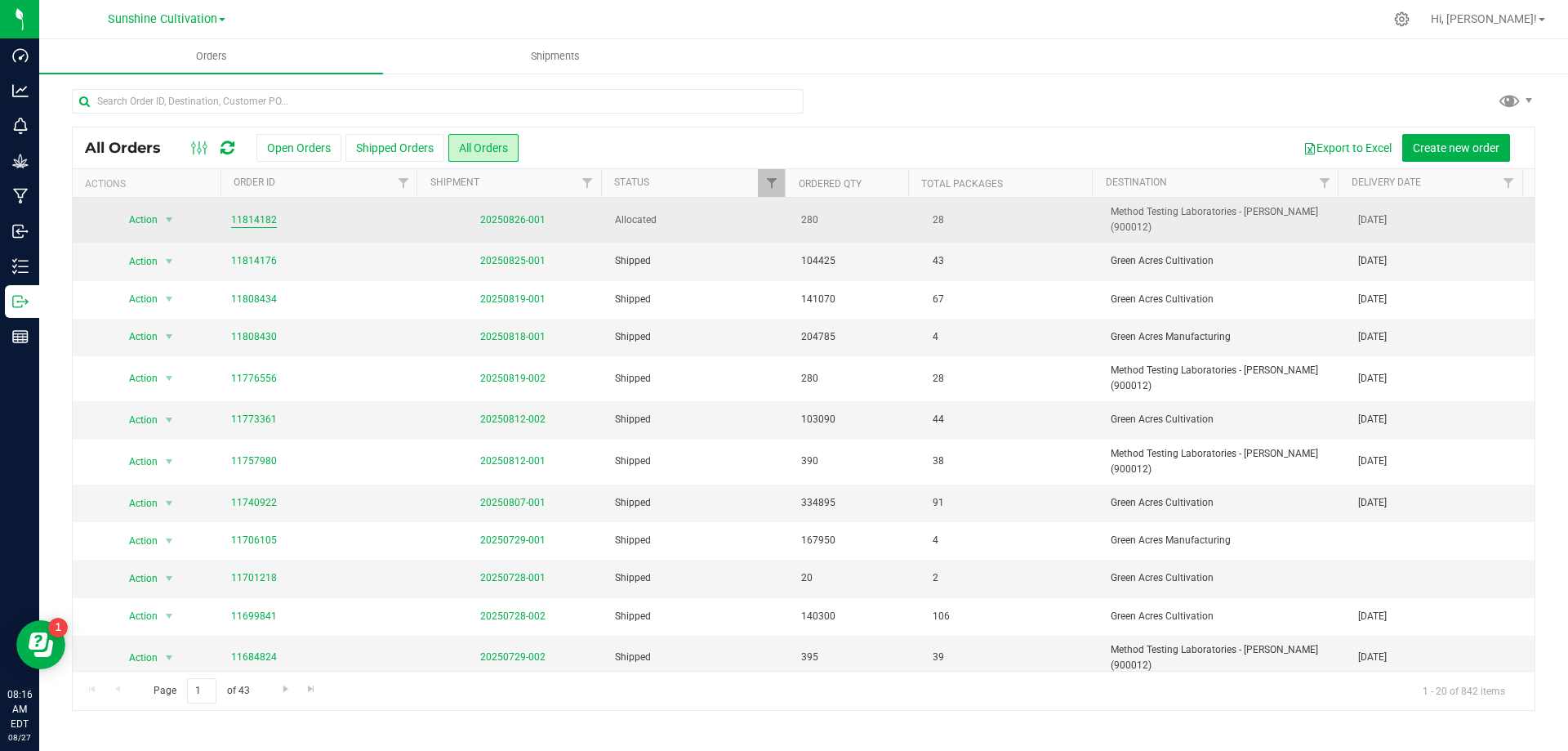
click at [248, 217] on link "11814182" at bounding box center [254, 219] width 45 height 15
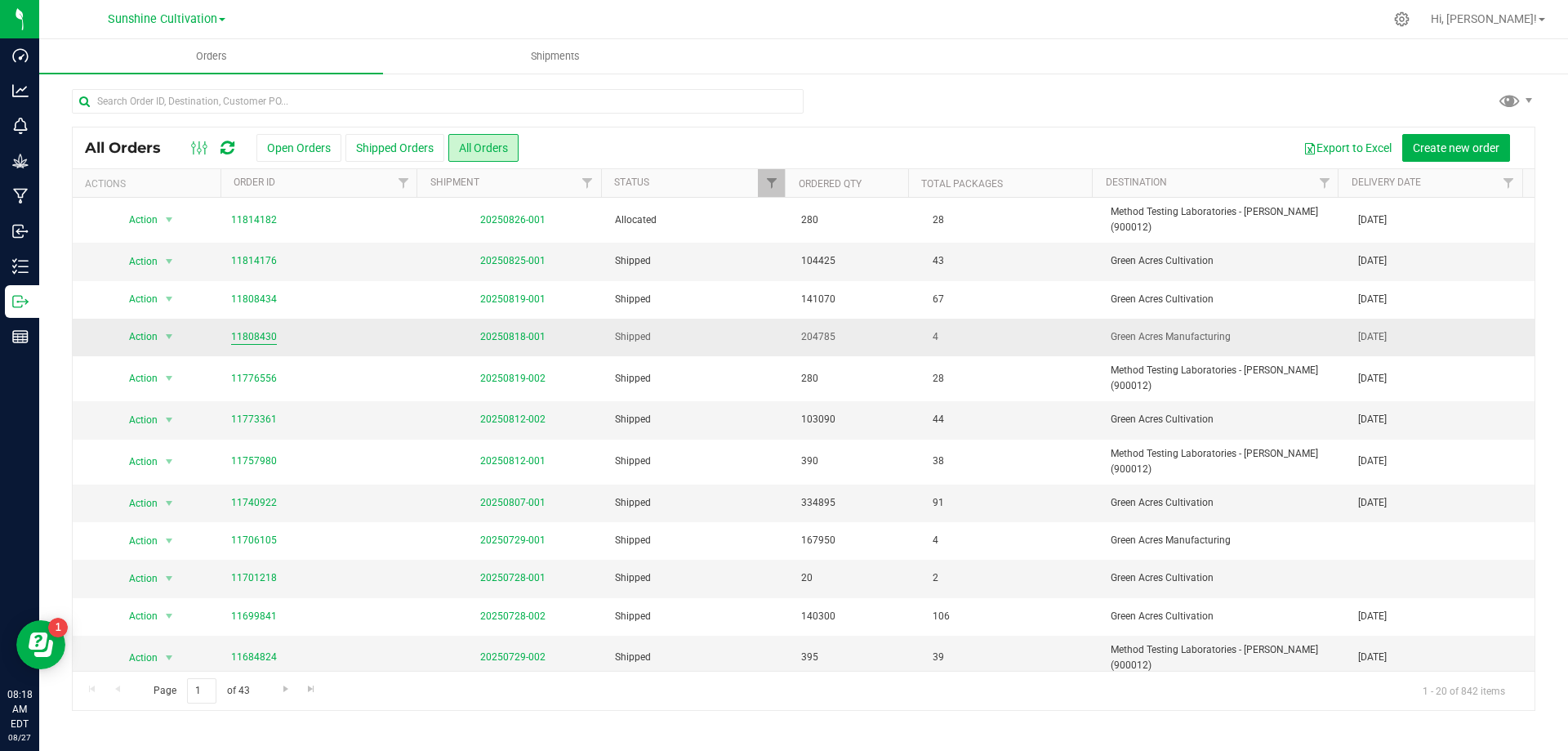
click at [241, 332] on link "11808430" at bounding box center [254, 336] width 45 height 15
